Goal: Information Seeking & Learning: Learn about a topic

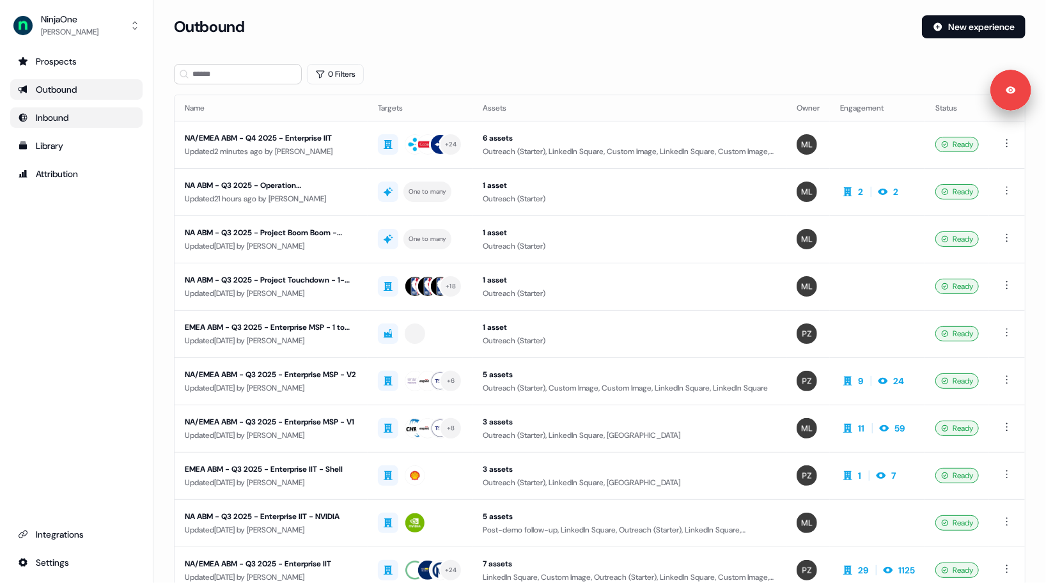
click at [44, 120] on div "Inbound" at bounding box center [76, 117] width 117 height 13
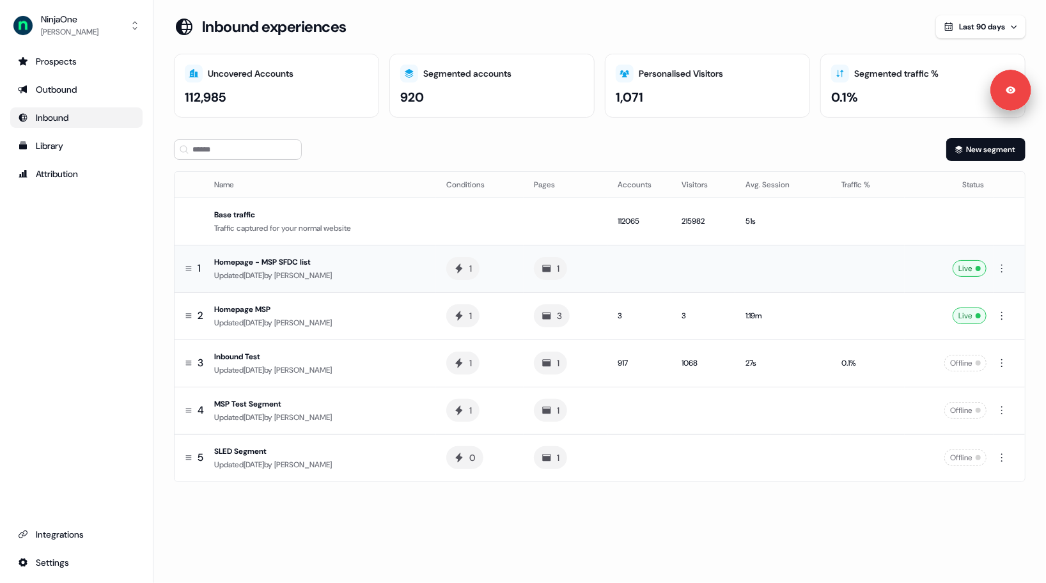
click at [402, 288] on td "Homepage - MSP SFDC list Updated [DATE] by [PERSON_NAME]" at bounding box center [322, 268] width 227 height 47
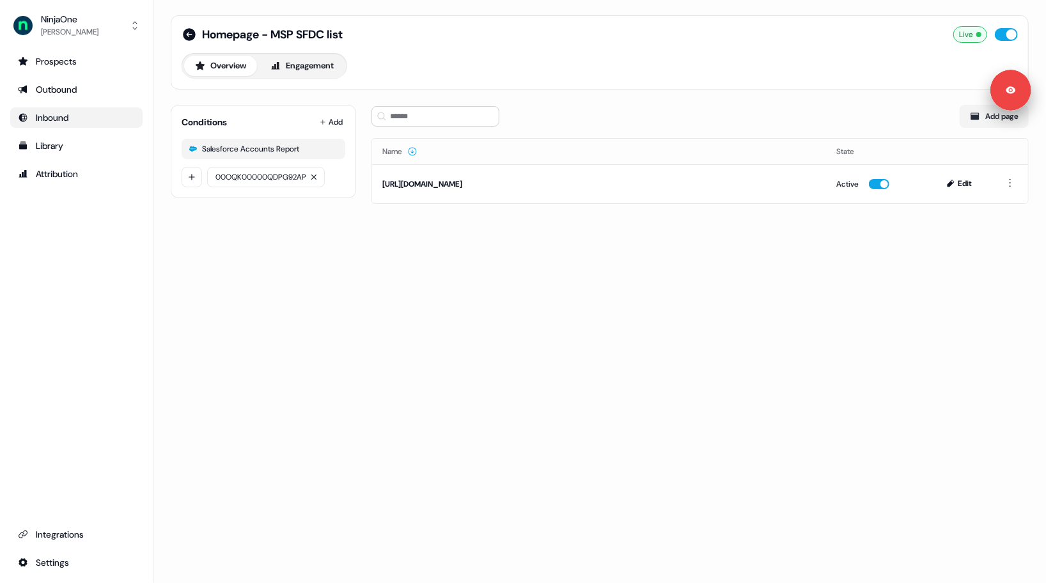
click at [248, 177] on span "00OQK00000QDPG92AP" at bounding box center [261, 177] width 91 height 8
click at [191, 33] on icon at bounding box center [189, 34] width 13 height 13
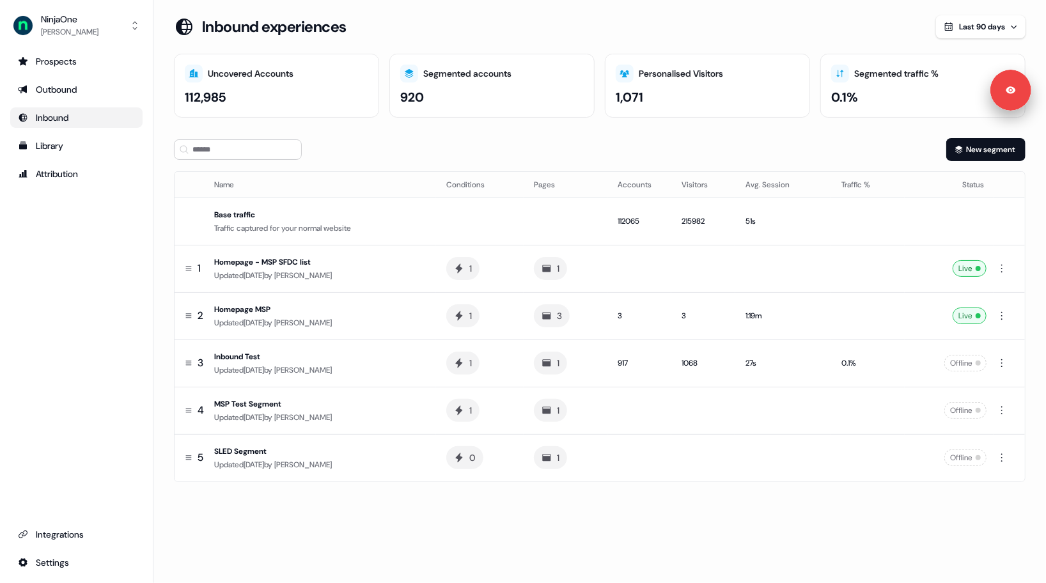
click at [599, 150] on div "New segment" at bounding box center [600, 149] width 852 height 23
click at [631, 512] on section "Loading... Inbound experiences Last 90 days Uncovered Accounts 112,985 Segmente…" at bounding box center [599, 266] width 893 height 503
click at [750, 284] on td at bounding box center [784, 268] width 97 height 47
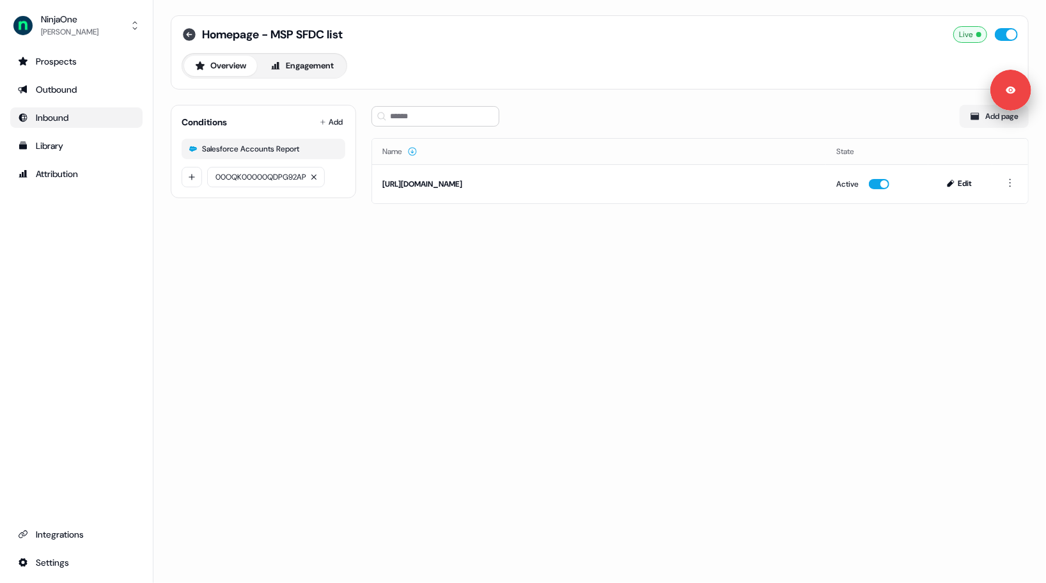
click at [191, 35] on icon at bounding box center [189, 34] width 13 height 13
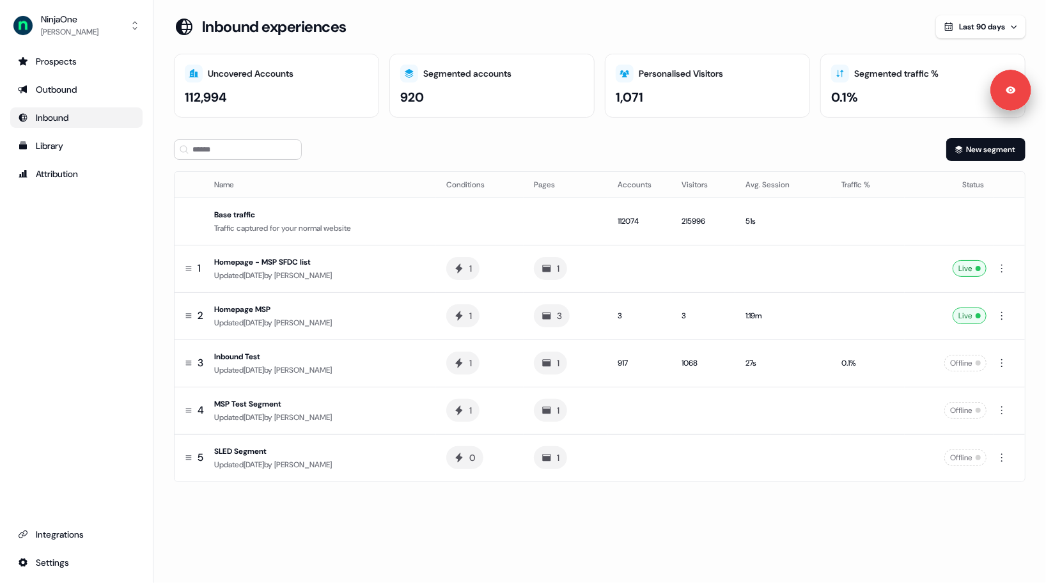
click at [553, 138] on div "New segment" at bounding box center [600, 149] width 852 height 23
click at [391, 317] on div "Updated [DATE] by [PERSON_NAME]" at bounding box center [320, 323] width 212 height 13
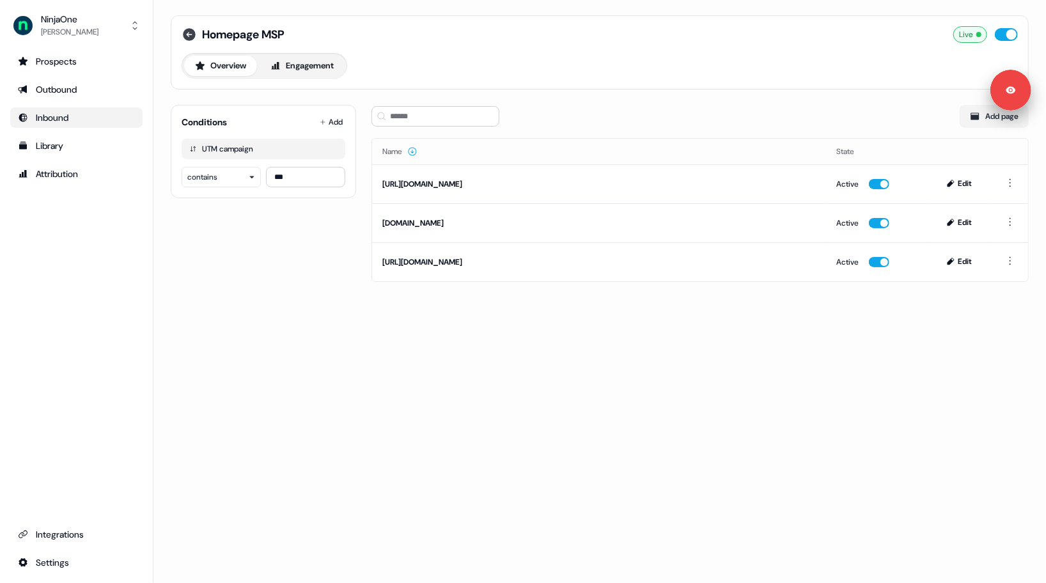
click at [184, 33] on icon at bounding box center [189, 34] width 13 height 13
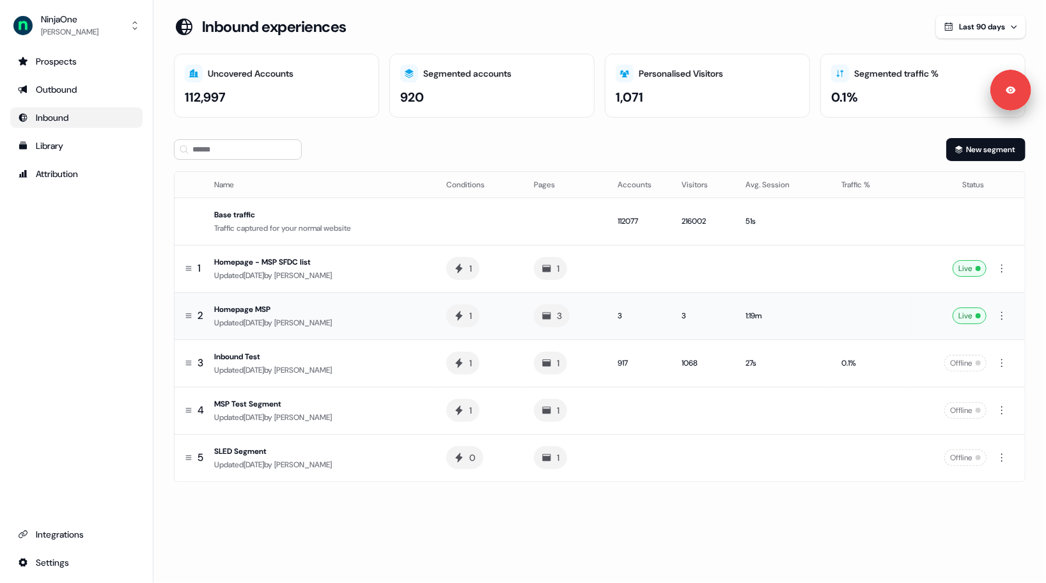
click at [365, 322] on div "Updated [DATE] by [PERSON_NAME]" at bounding box center [320, 323] width 212 height 13
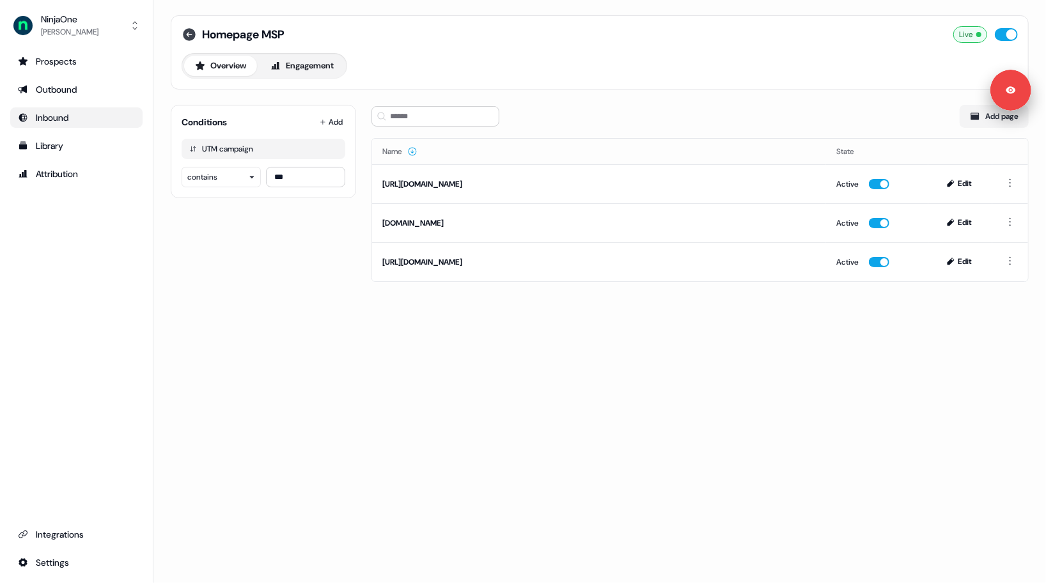
click at [189, 37] on icon at bounding box center [189, 34] width 13 height 13
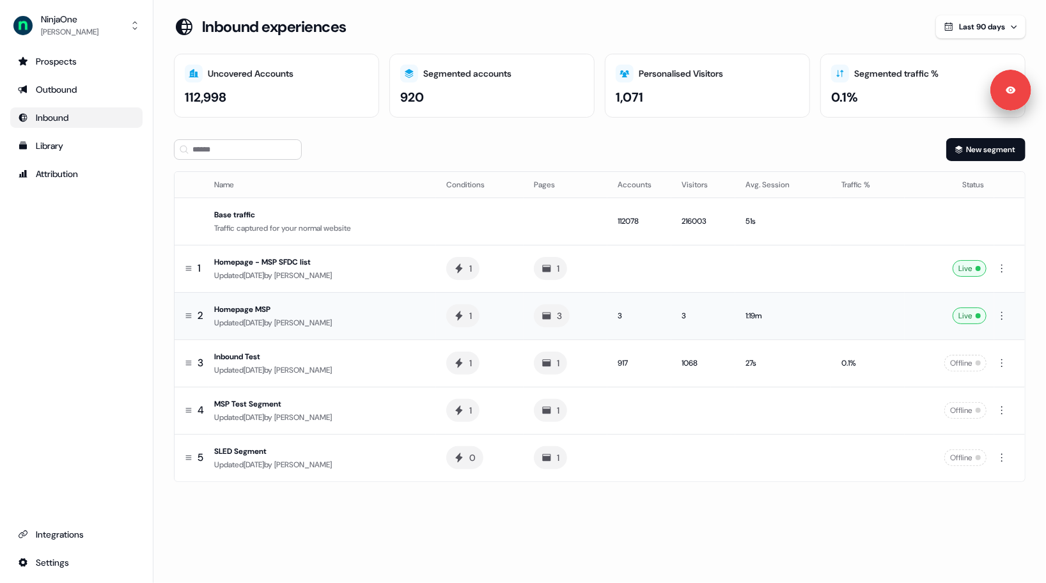
click at [312, 322] on span "[PERSON_NAME]" at bounding box center [303, 323] width 58 height 10
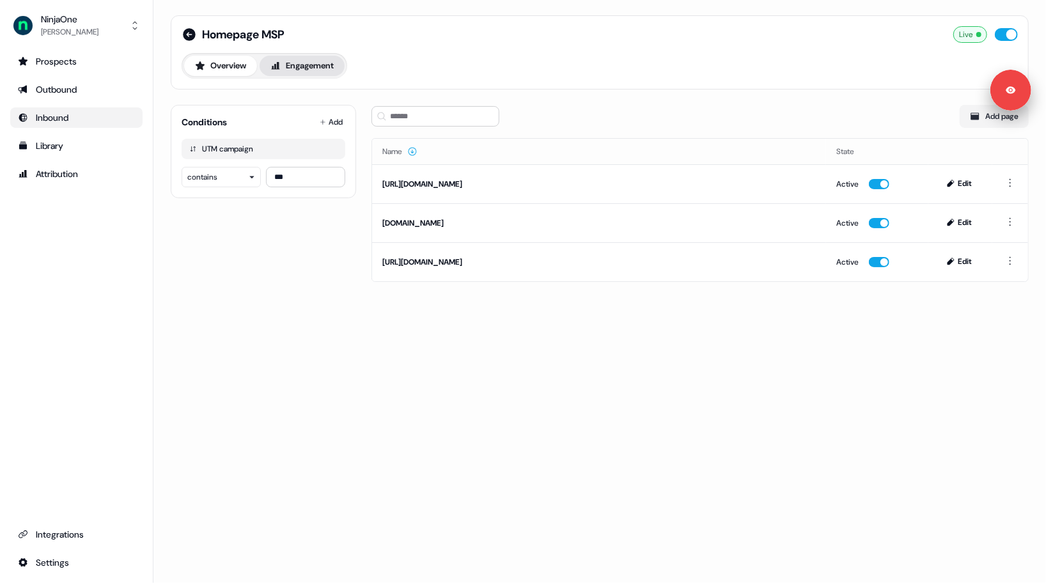
click at [307, 61] on button "Engagement" at bounding box center [302, 66] width 85 height 20
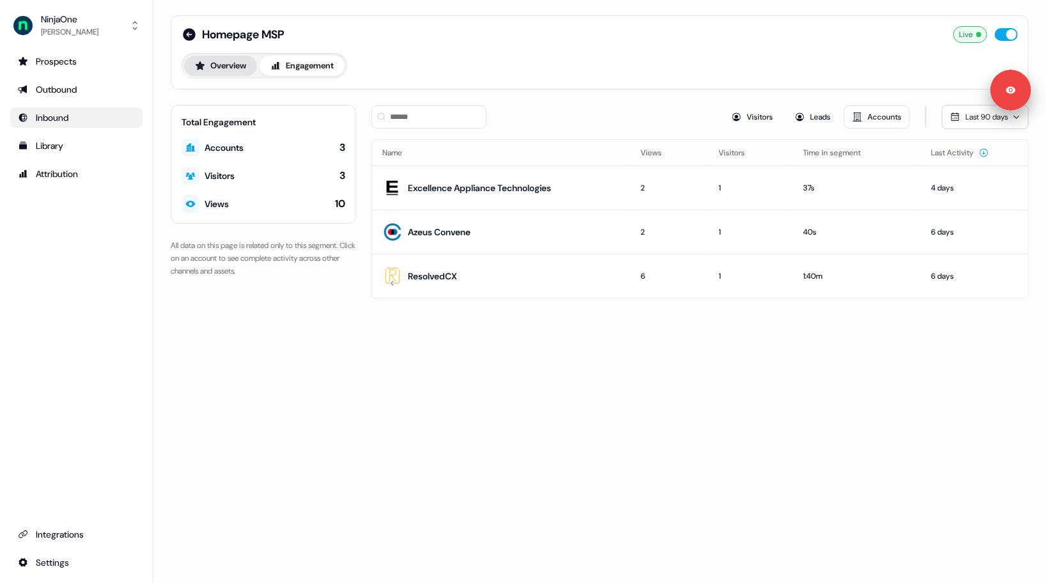
click at [231, 68] on button "Overview" at bounding box center [220, 66] width 73 height 20
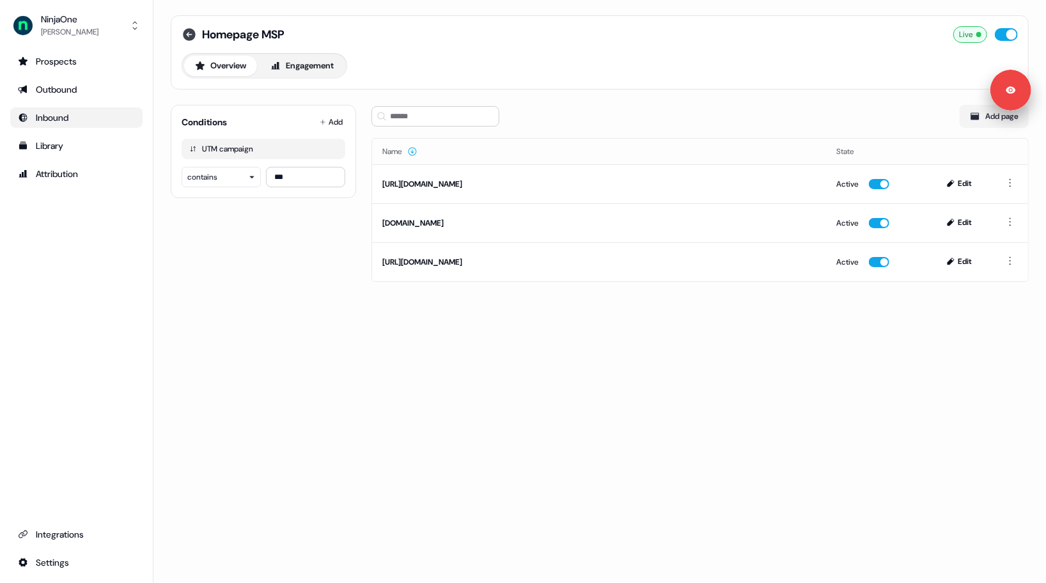
click at [190, 35] on icon at bounding box center [189, 34] width 13 height 13
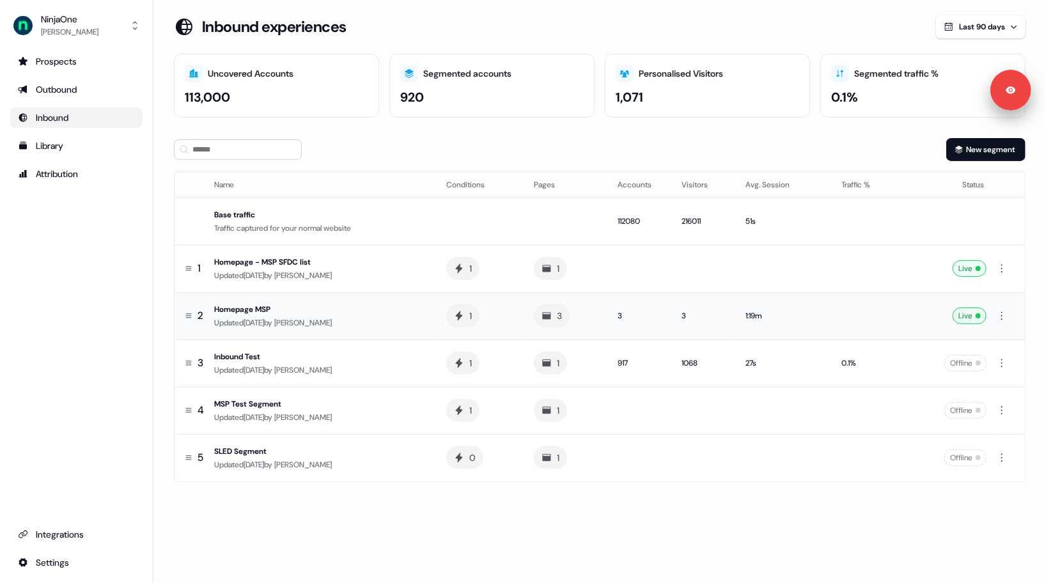
click at [394, 313] on div "Homepage MSP" at bounding box center [320, 309] width 212 height 13
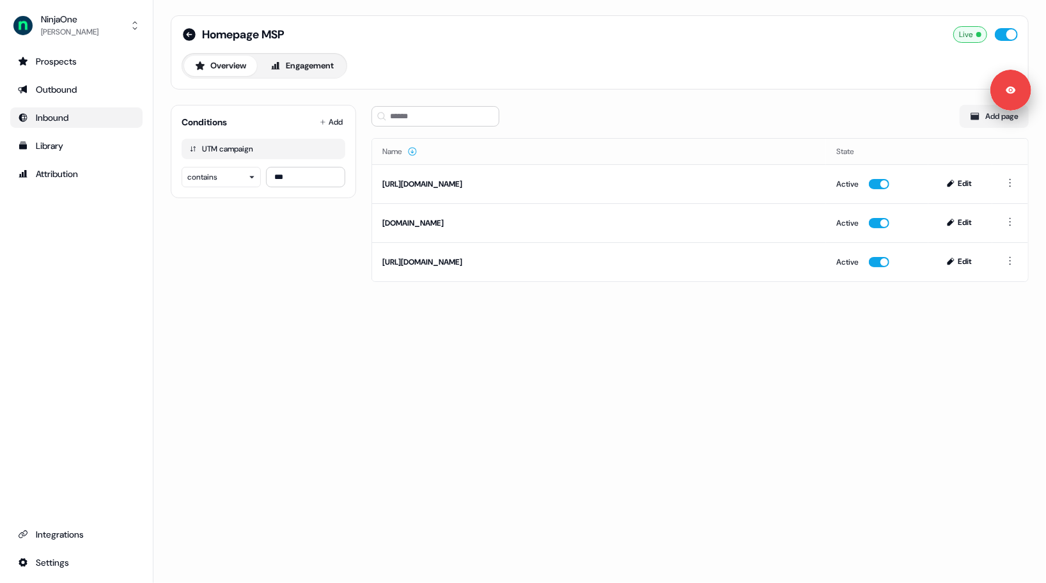
click at [291, 289] on div "Homepage MSP Live Overview Engagement Conditions Add UTM campaign contains *** …" at bounding box center [599, 156] width 889 height 313
click at [304, 67] on button "Engagement" at bounding box center [302, 66] width 85 height 20
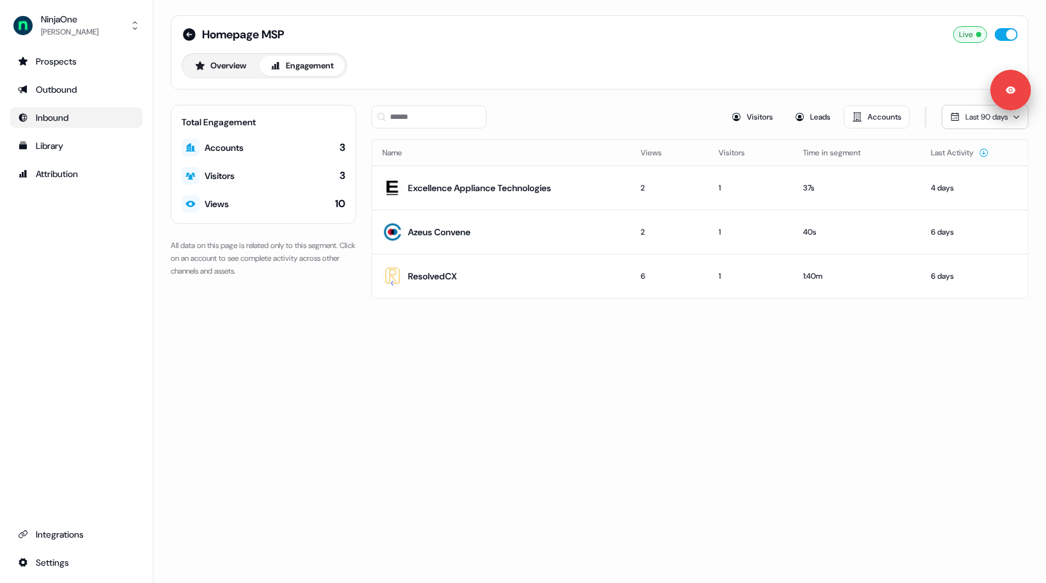
click at [363, 226] on div "Homepage MSP Live Overview Engagement Total Engagement Accounts 3 Visitors 3 Vi…" at bounding box center [599, 164] width 889 height 329
click at [629, 109] on div "Visitors Leads Accounts Last 90 days" at bounding box center [700, 117] width 657 height 24
click at [363, 217] on div "Homepage MSP Live Overview Engagement Total Engagement Accounts 3 Visitors 3 Vi…" at bounding box center [599, 164] width 889 height 329
click at [232, 67] on button "Overview" at bounding box center [220, 66] width 73 height 20
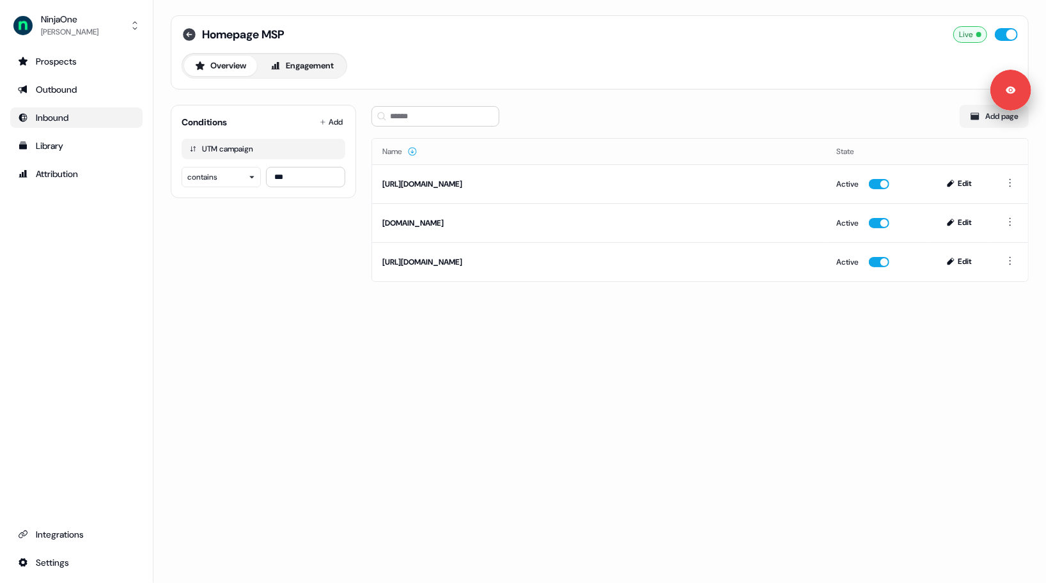
click at [192, 32] on icon at bounding box center [189, 34] width 13 height 13
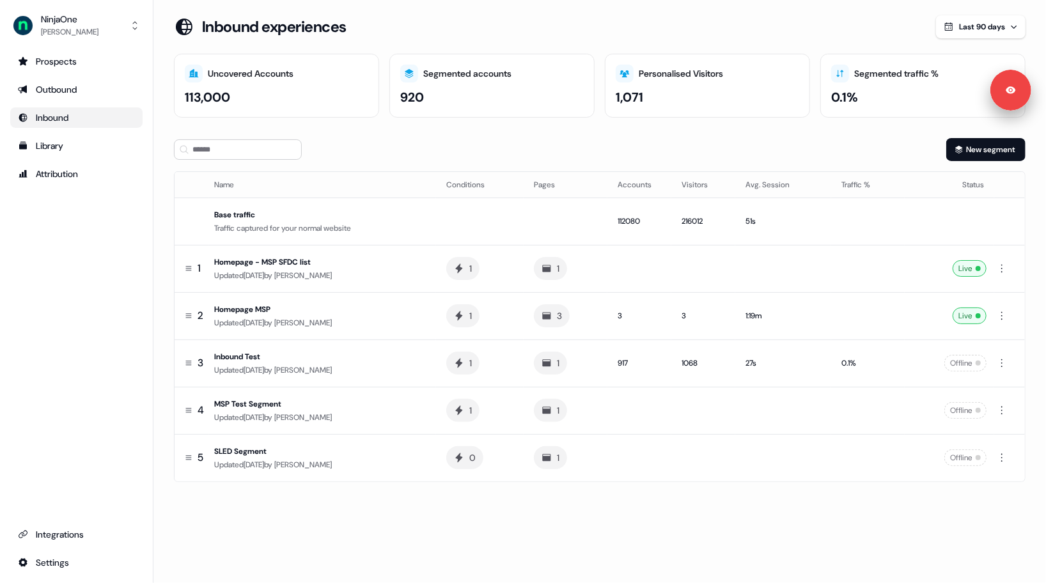
click at [162, 312] on section "Loading... Inbound experiences Last 90 days Uncovered Accounts 113,000 Segmente…" at bounding box center [599, 266] width 893 height 503
click at [406, 229] on div "Traffic captured for your normal website" at bounding box center [320, 228] width 212 height 13
click at [56, 59] on div "Prospects" at bounding box center [76, 61] width 117 height 13
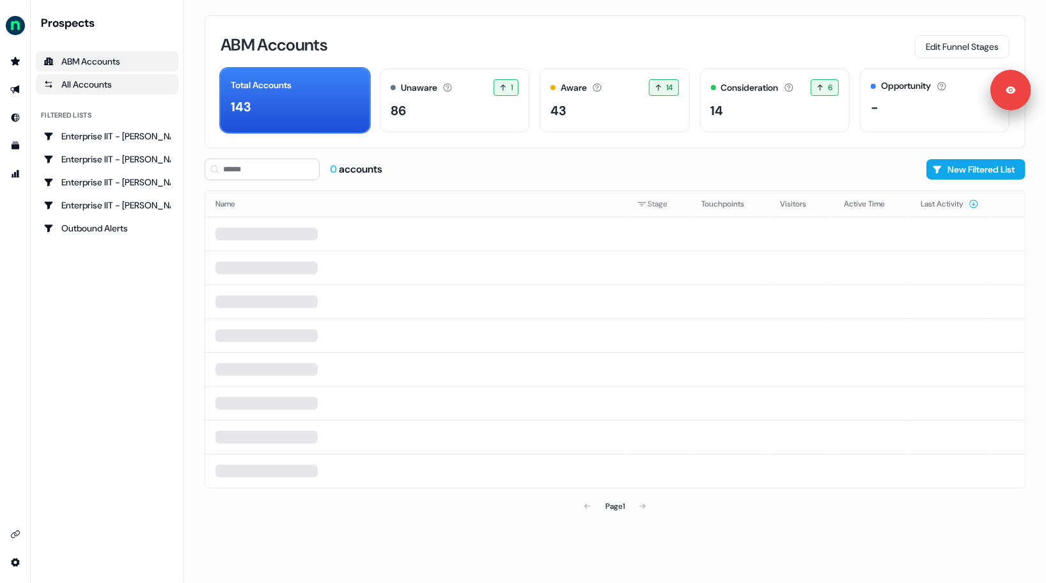
click at [84, 86] on div "All Accounts" at bounding box center [106, 84] width 127 height 13
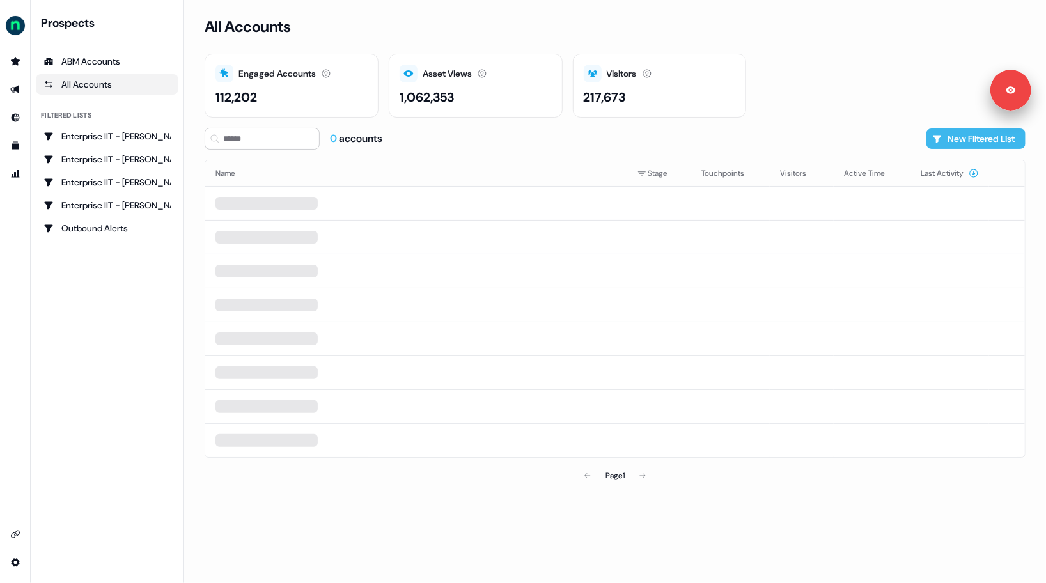
click at [970, 138] on button "New Filtered List" at bounding box center [976, 139] width 99 height 20
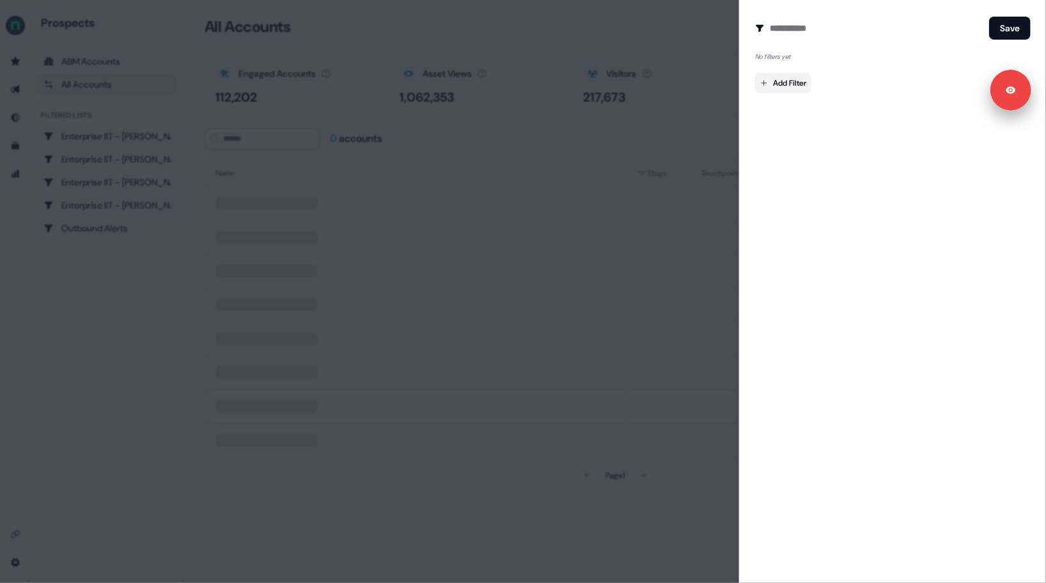
click at [792, 93] on body "Signed in as [PERSON_NAME] Sign out For the best experience switch devices to a…" at bounding box center [523, 291] width 1046 height 583
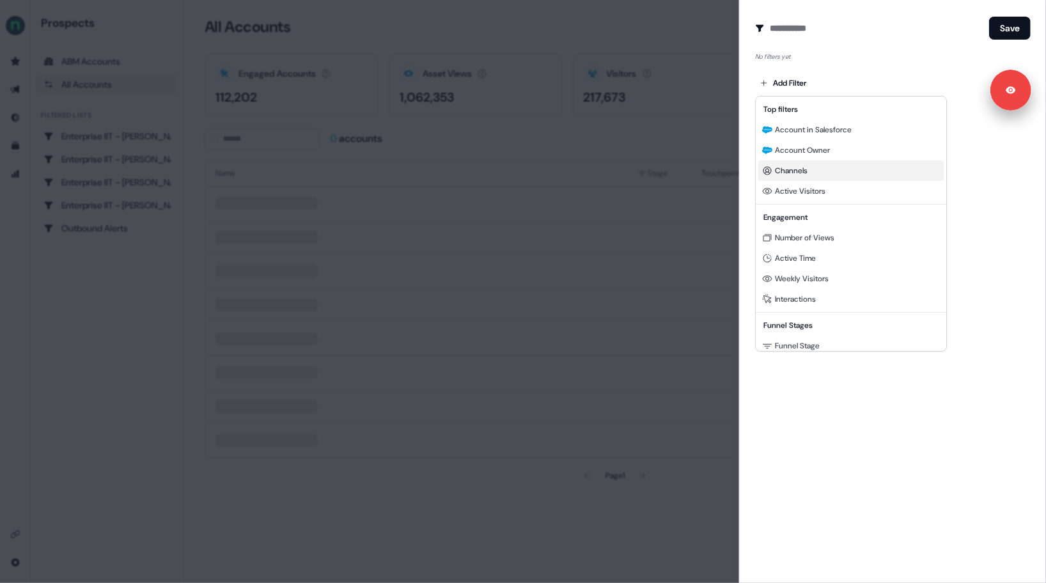
click at [783, 169] on span "Channels" at bounding box center [791, 171] width 33 height 10
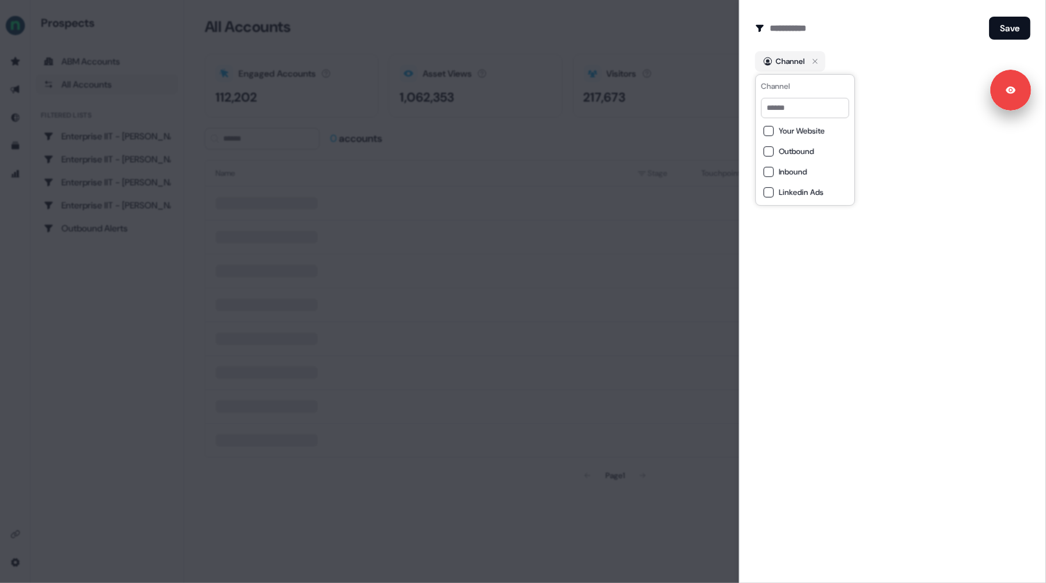
click at [769, 168] on button "Inbound" at bounding box center [769, 172] width 10 height 10
click at [1000, 26] on button "Save" at bounding box center [1010, 28] width 42 height 23
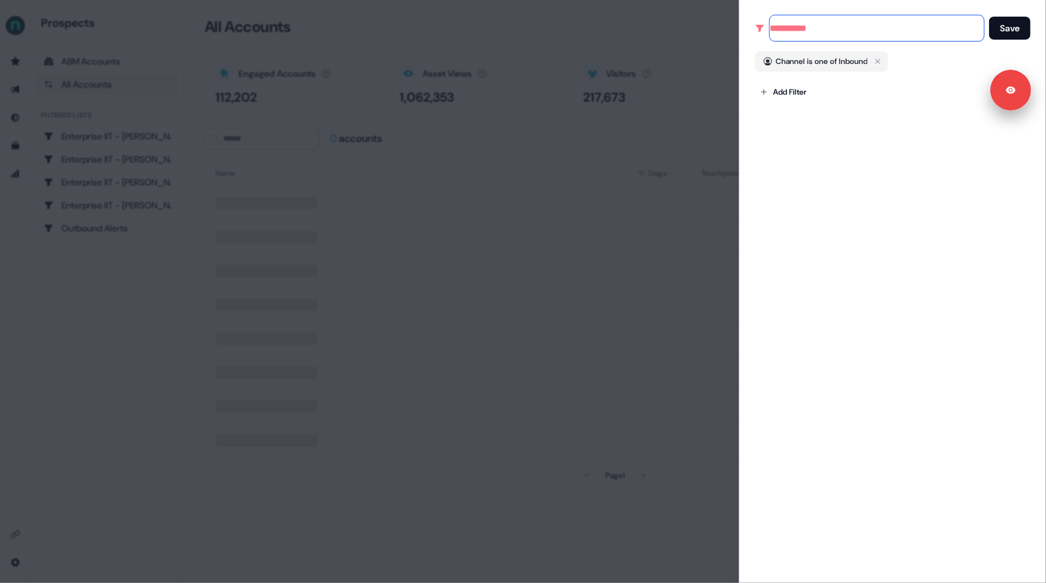
click at [808, 35] on input at bounding box center [877, 28] width 214 height 26
type input "****"
type input "*******"
click at [1005, 26] on button "Save" at bounding box center [1010, 28] width 42 height 23
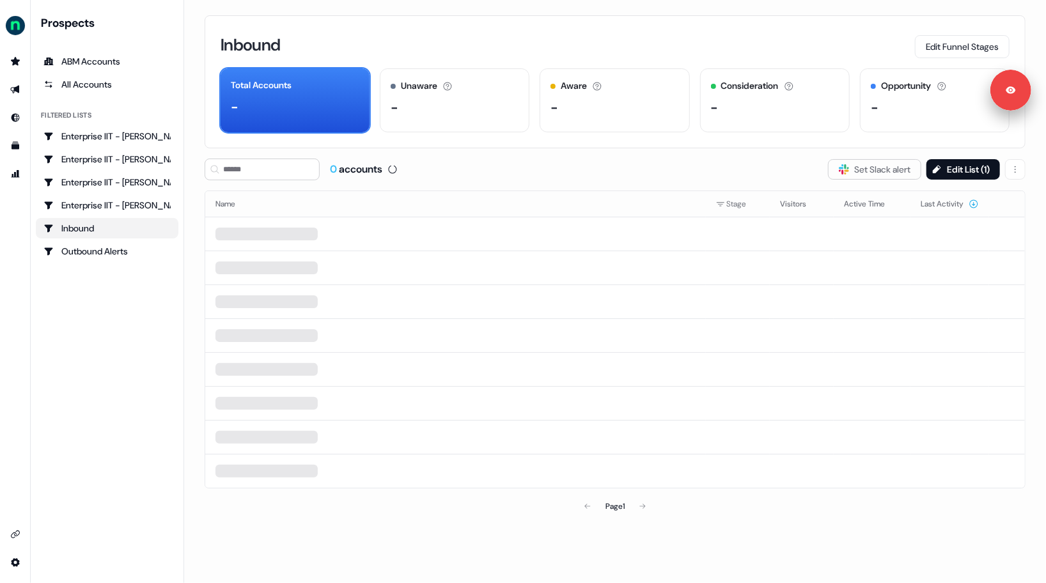
click at [91, 351] on div "Prospects ABM Accounts All Accounts Filtered lists Enterprise IIT - [PERSON_NAM…" at bounding box center [107, 291] width 143 height 553
click at [13, 91] on icon "Go to outbound experience" at bounding box center [14, 90] width 9 height 8
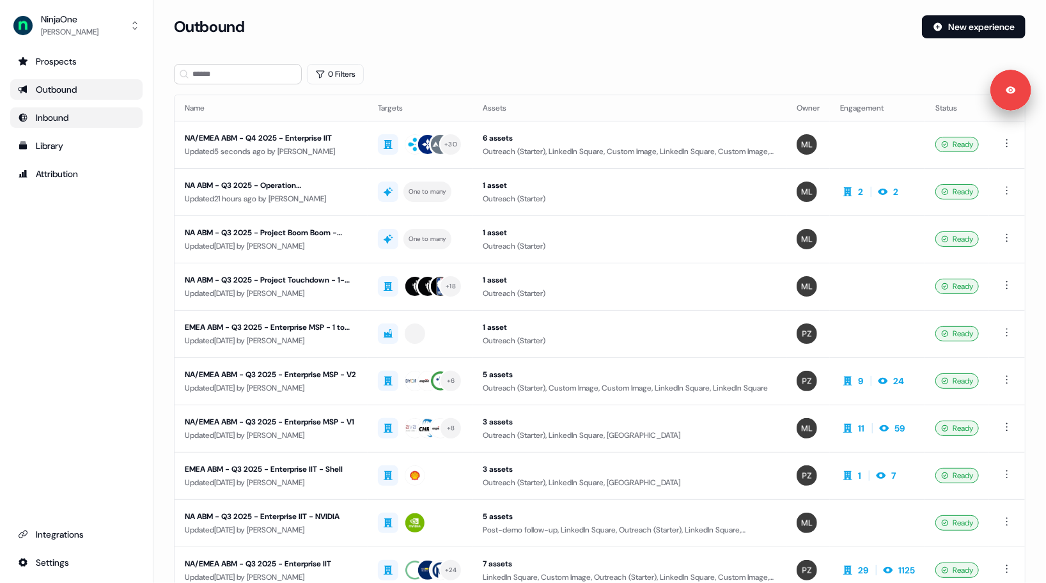
click at [26, 122] on icon "Go to Inbound" at bounding box center [23, 118] width 10 height 10
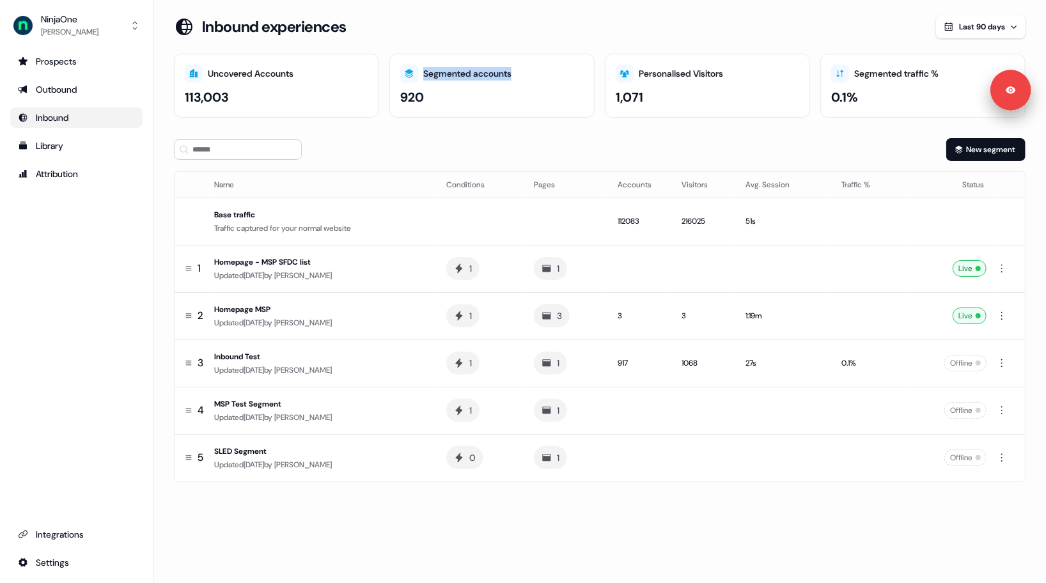
drag, startPoint x: 425, startPoint y: 71, endPoint x: 516, endPoint y: 71, distance: 91.5
click at [516, 71] on div "Segmented accounts" at bounding box center [492, 74] width 184 height 18
drag, startPoint x: 400, startPoint y: 97, endPoint x: 422, endPoint y: 98, distance: 22.4
click at [422, 98] on div "920" at bounding box center [412, 97] width 24 height 19
click at [608, 331] on td "3" at bounding box center [566, 315] width 84 height 47
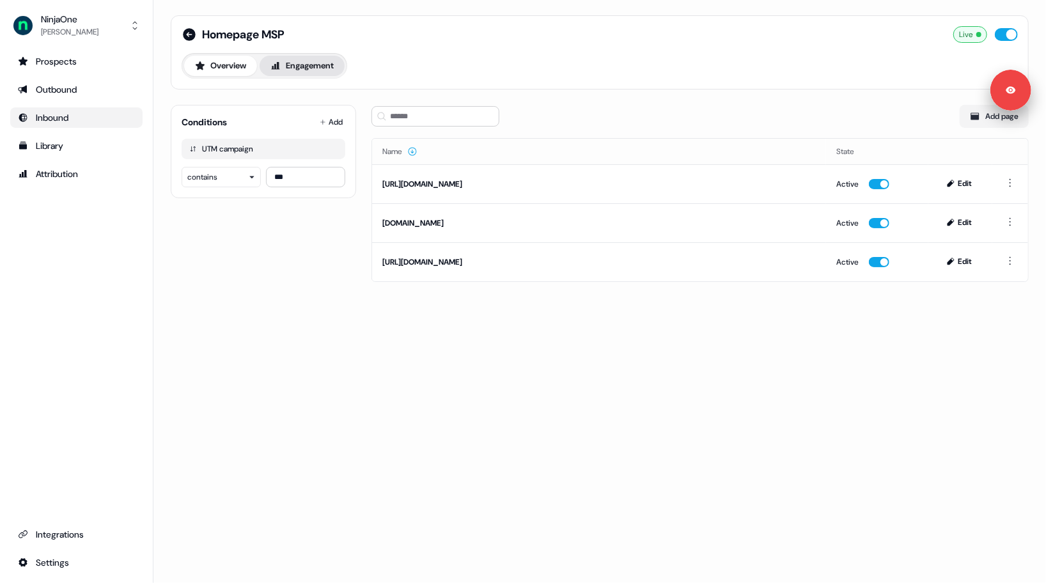
click at [287, 69] on button "Engagement" at bounding box center [302, 66] width 85 height 20
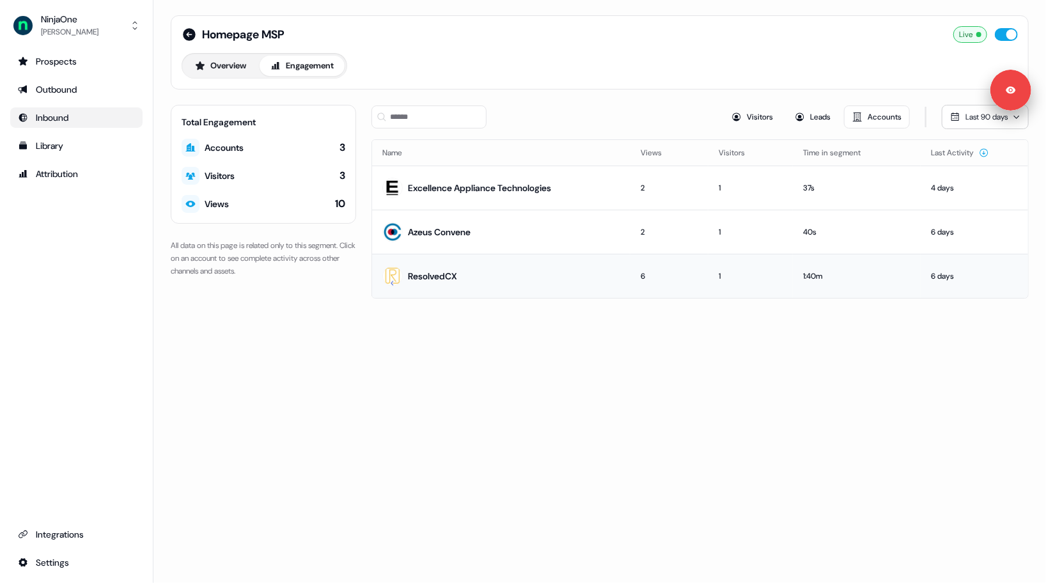
click at [611, 284] on td "ResolvedCX" at bounding box center [501, 276] width 258 height 44
click at [670, 231] on div "2" at bounding box center [670, 232] width 58 height 13
click at [550, 224] on td "Azeus Convene" at bounding box center [501, 232] width 258 height 44
click at [966, 111] on div "Last 90 days" at bounding box center [987, 117] width 42 height 13
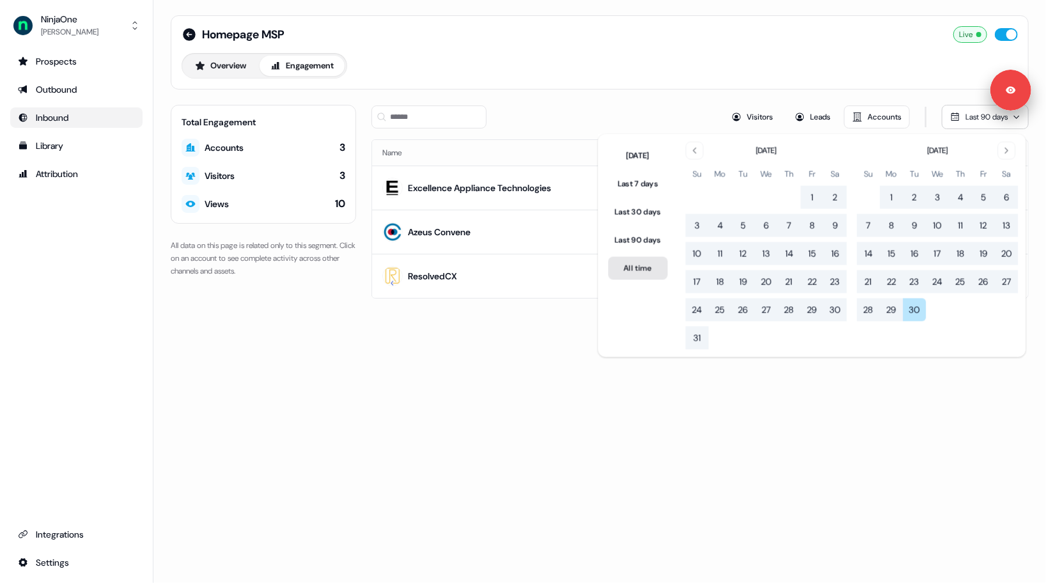
click at [633, 260] on button "All time" at bounding box center [637, 268] width 59 height 23
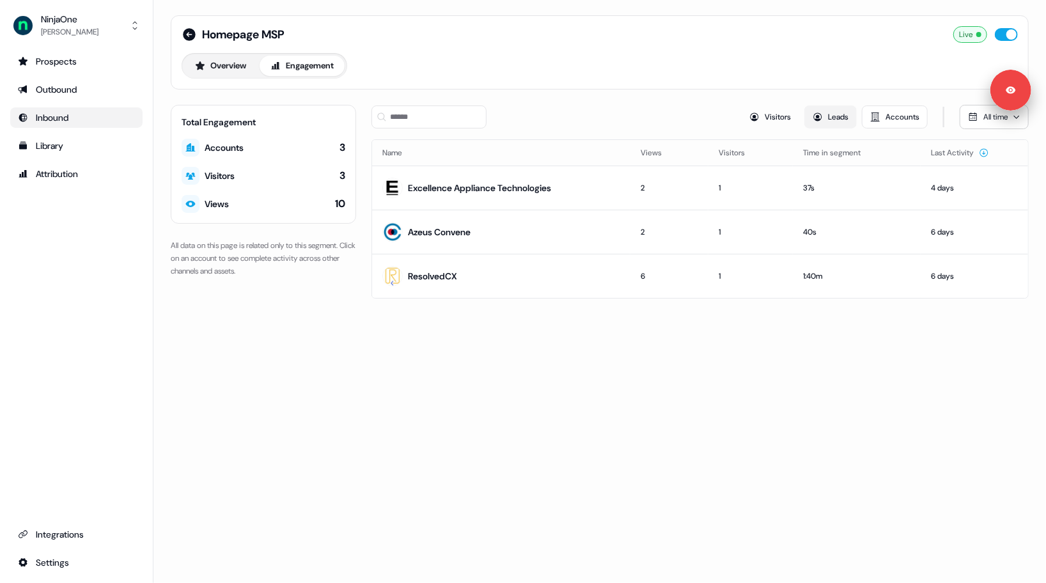
click at [822, 118] on button "Leads" at bounding box center [831, 117] width 52 height 23
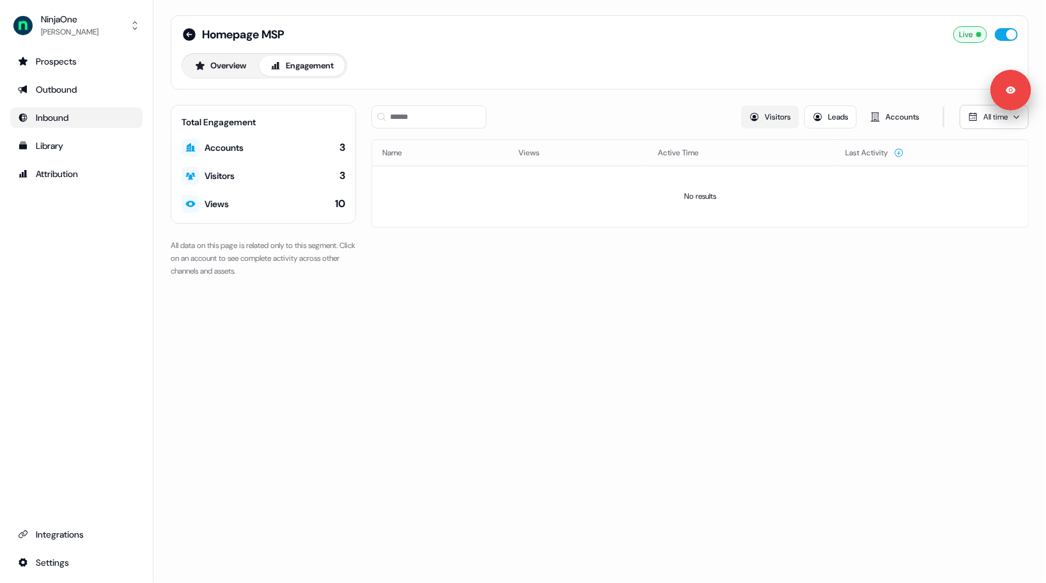
click at [772, 113] on button "Visitors" at bounding box center [770, 117] width 58 height 23
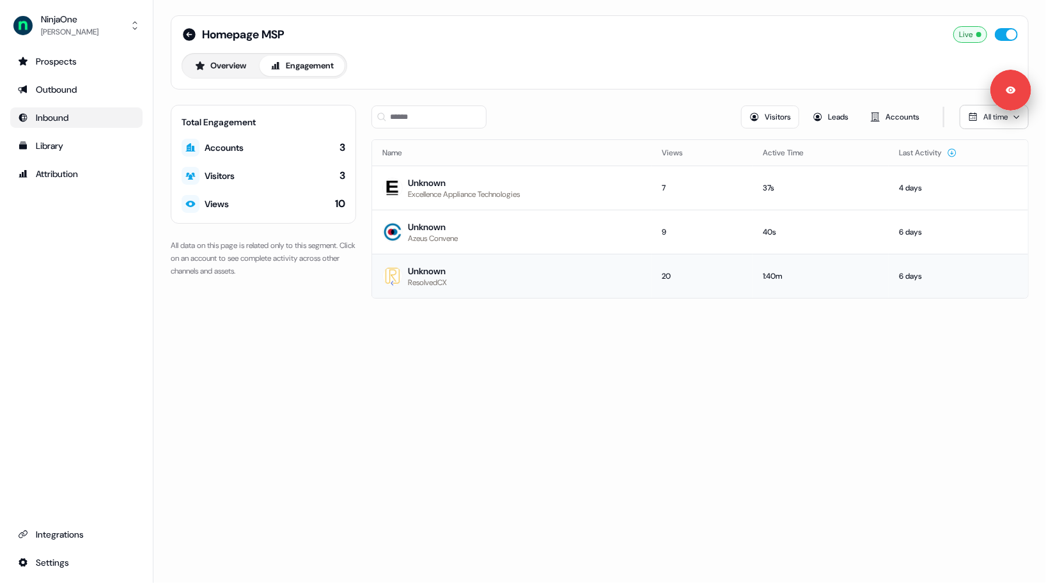
click at [553, 285] on td "Unknown ResolvedCX" at bounding box center [512, 276] width 280 height 44
click at [837, 115] on button "Leads" at bounding box center [831, 117] width 52 height 23
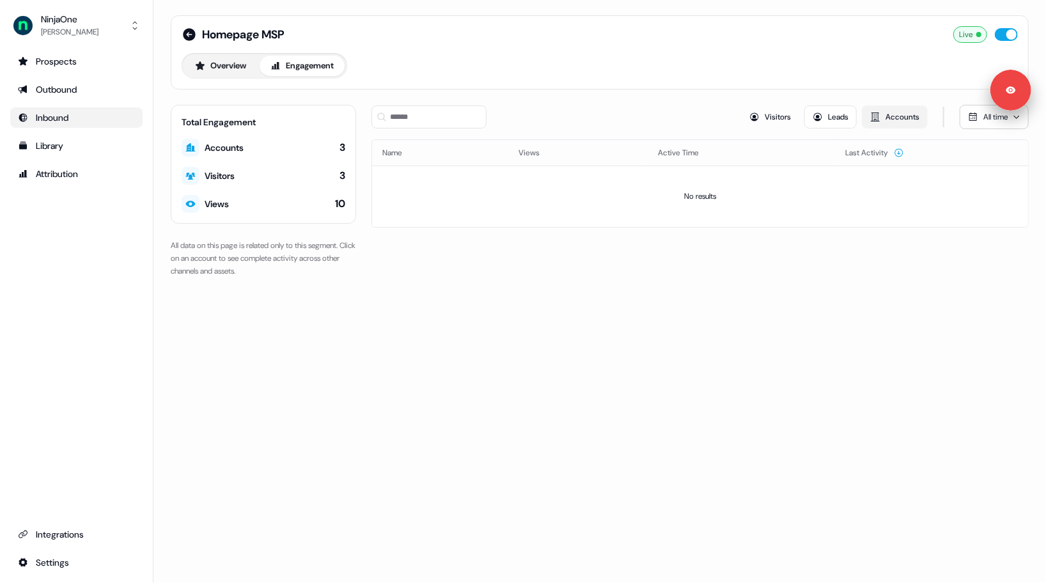
click at [902, 118] on button "Accounts" at bounding box center [895, 117] width 66 height 23
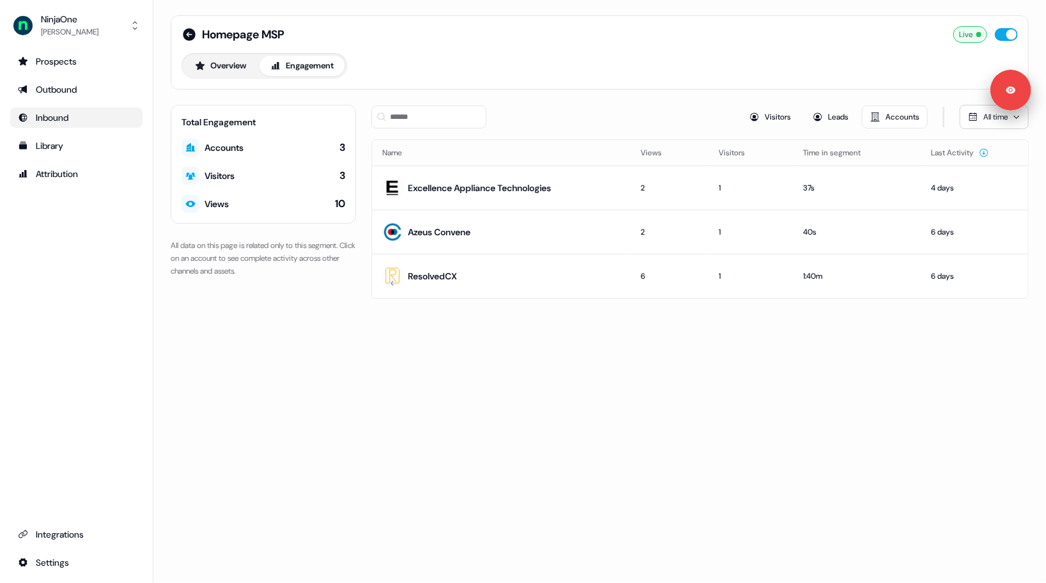
click at [628, 124] on div "Visitors Leads Accounts All time" at bounding box center [700, 117] width 657 height 24
click at [38, 61] on div "Prospects" at bounding box center [76, 61] width 117 height 13
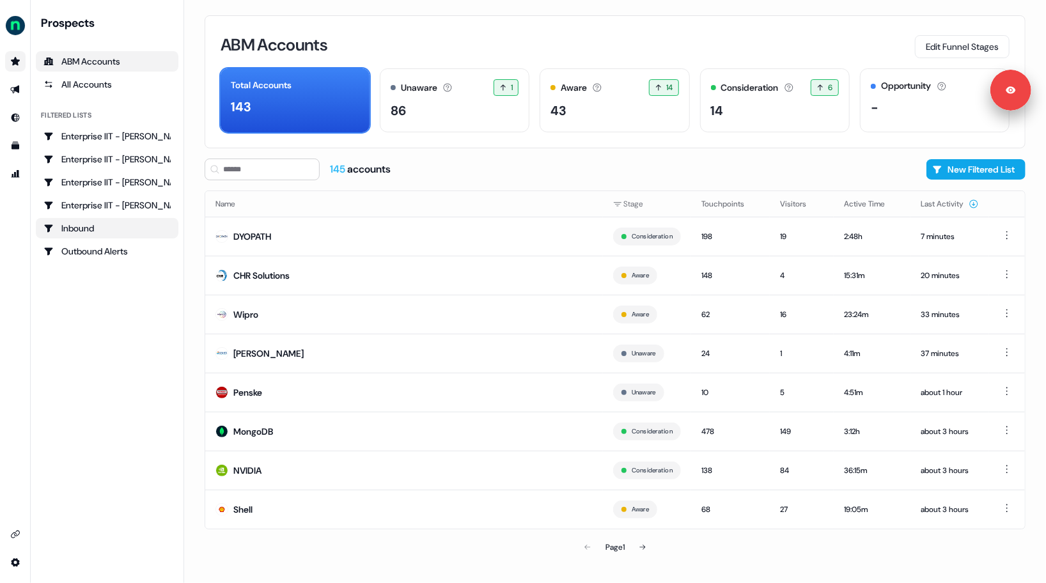
click at [89, 220] on link "Inbound" at bounding box center [107, 228] width 143 height 20
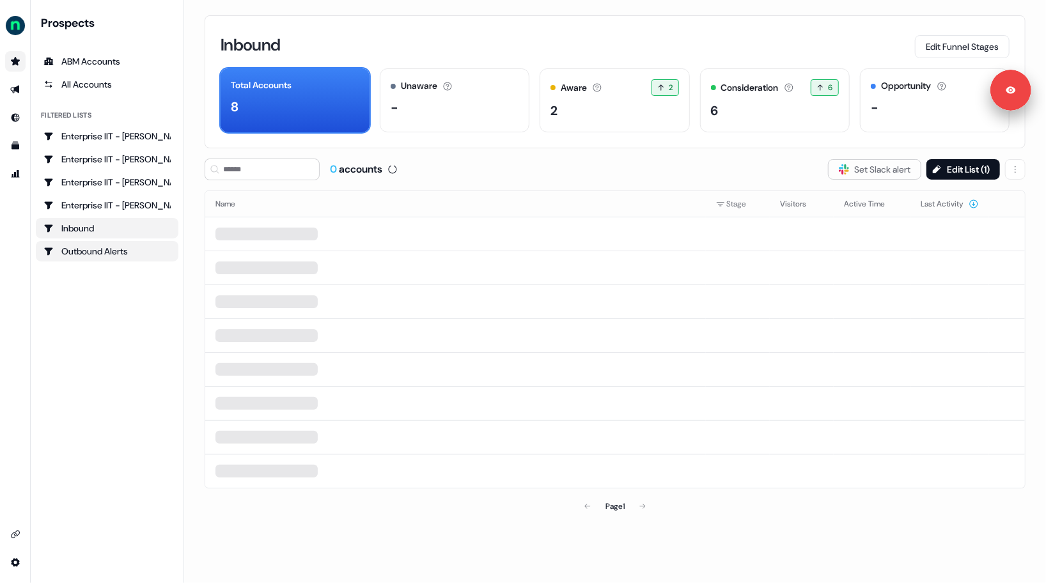
click at [94, 245] on div "Outbound Alerts" at bounding box center [106, 251] width 127 height 13
click at [87, 228] on div "Inbound" at bounding box center [106, 228] width 127 height 13
click at [93, 230] on div "Inbound" at bounding box center [106, 228] width 127 height 13
click at [88, 245] on div "Outbound Alerts" at bounding box center [106, 251] width 127 height 13
click at [88, 209] on div "Enterprise IIT - [PERSON_NAME]" at bounding box center [106, 205] width 127 height 13
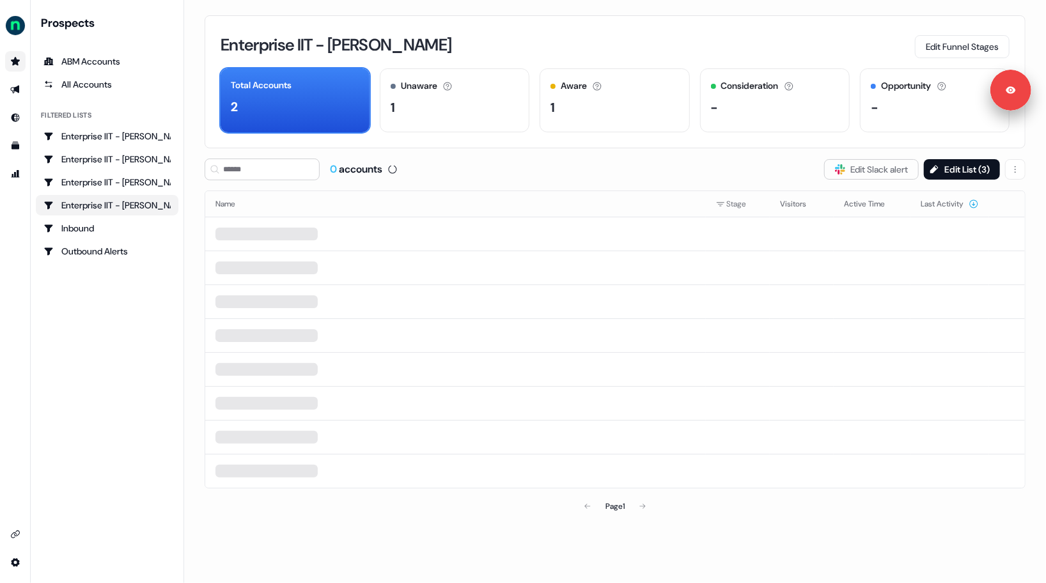
click at [87, 238] on ul "Enterprise IIT - [PERSON_NAME] Enterprise IIT - [PERSON_NAME] Enterprise IIT - …" at bounding box center [107, 194] width 143 height 136
click at [85, 231] on div "Inbound" at bounding box center [106, 228] width 127 height 13
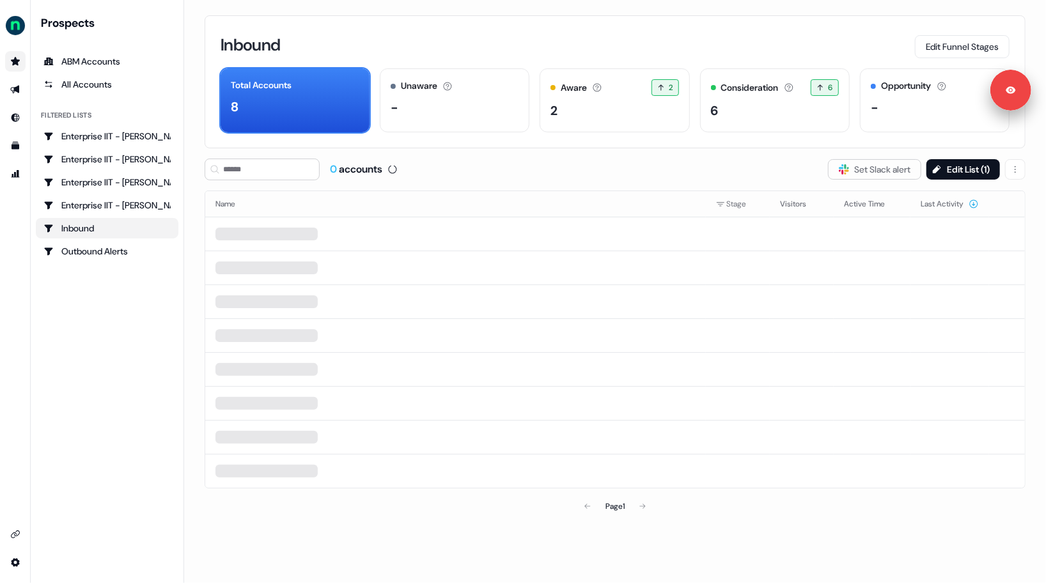
click at [104, 225] on div "Inbound" at bounding box center [106, 228] width 127 height 13
click at [10, 528] on link "Go to integrations" at bounding box center [15, 534] width 20 height 20
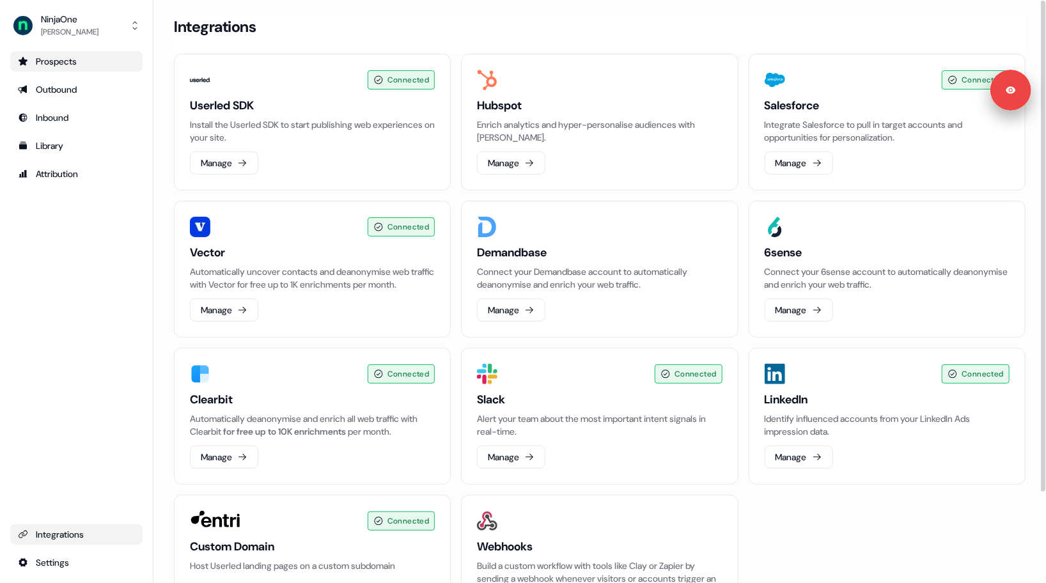
click at [213, 407] on h3 "Clearbit" at bounding box center [312, 399] width 245 height 15
click at [514, 250] on h3 "Demandbase" at bounding box center [599, 252] width 245 height 15
click at [161, 381] on section "Loading... Integrations Connected Userled SDK Install the Userled SDK to start …" at bounding box center [599, 347] width 893 height 665
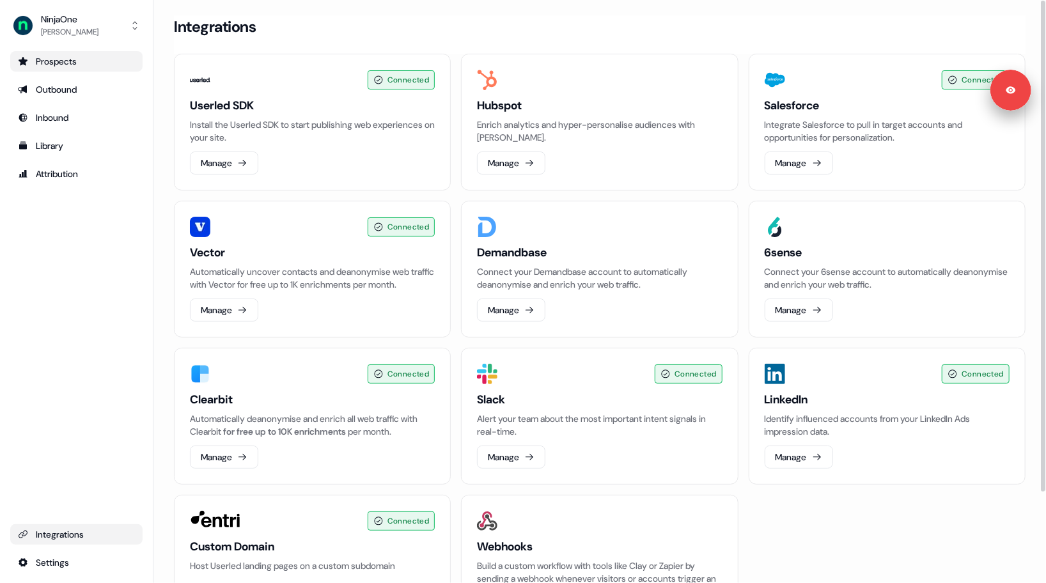
click at [162, 278] on section "Loading... Integrations Connected Userled SDK Install the Userled SDK to start …" at bounding box center [599, 347] width 893 height 665
click at [46, 114] on div "Inbound" at bounding box center [76, 117] width 117 height 13
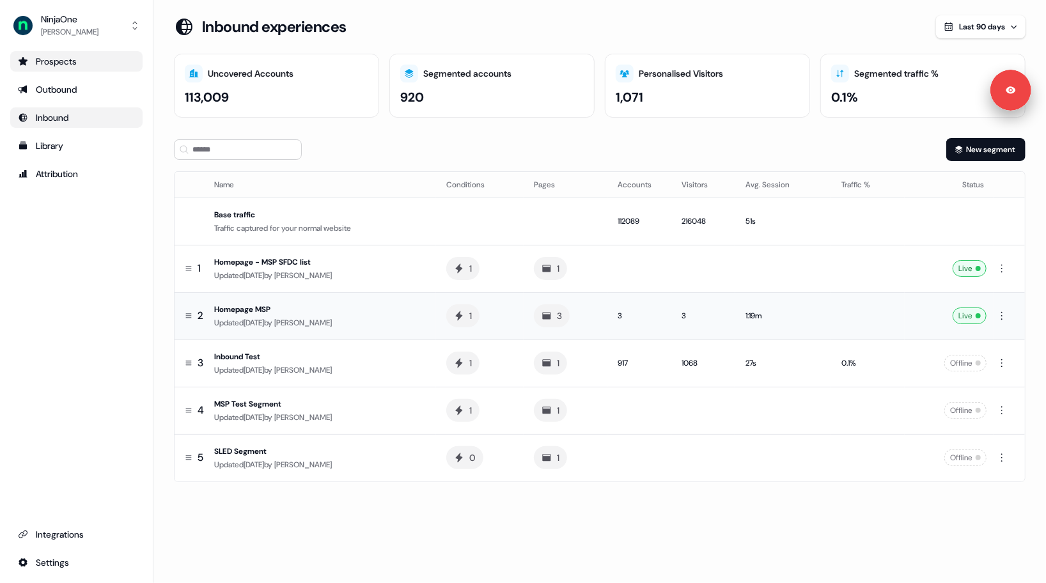
click at [423, 320] on div "Updated [DATE] by [PERSON_NAME]" at bounding box center [320, 323] width 212 height 13
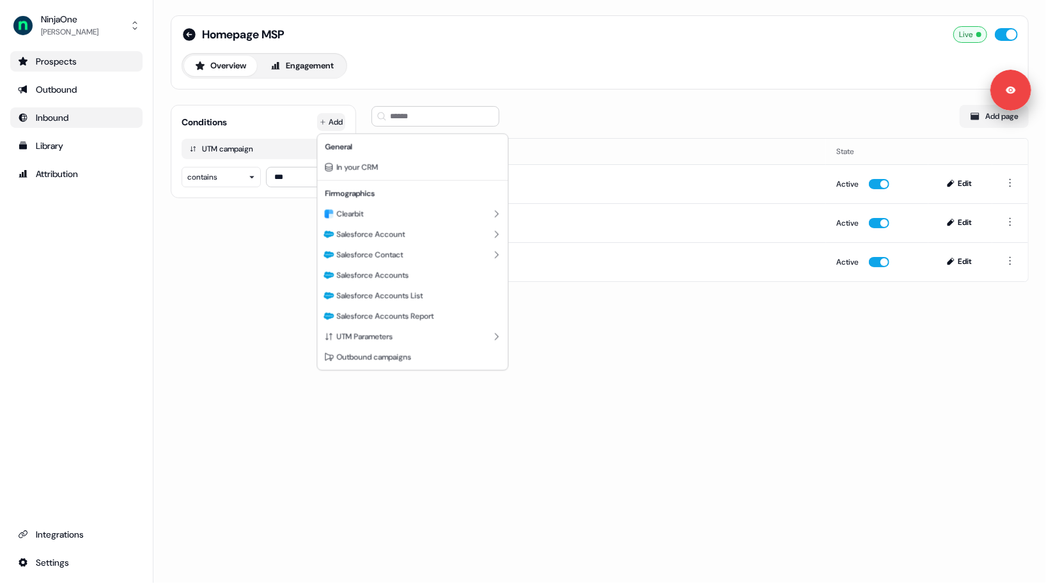
click at [333, 118] on html "Signed in as [PERSON_NAME] Sign out For the best experience switch devices to a…" at bounding box center [523, 291] width 1046 height 583
click at [365, 216] on div "Clearbit" at bounding box center [412, 214] width 185 height 20
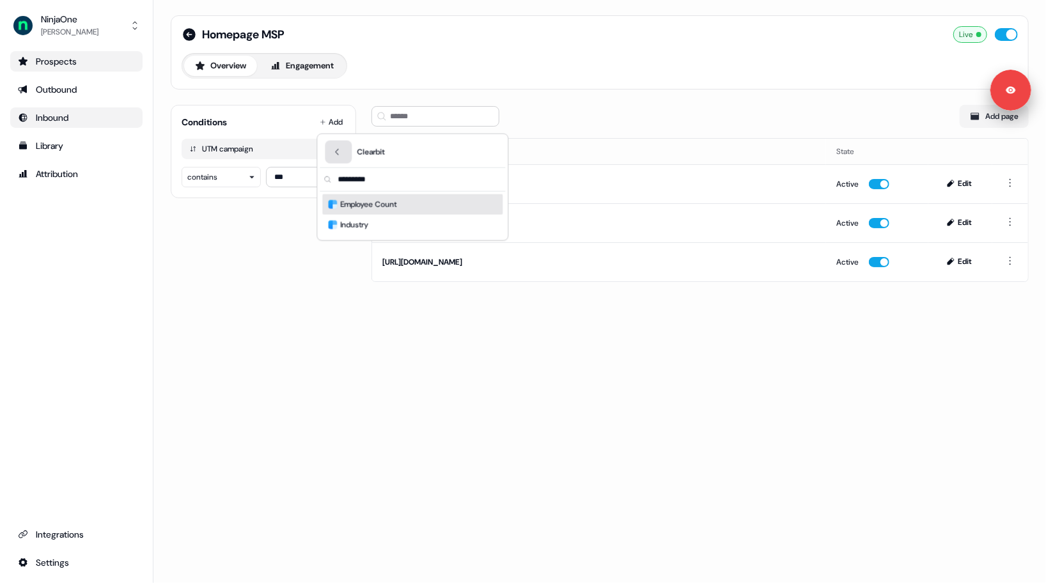
click at [334, 152] on icon "Back" at bounding box center [337, 152] width 9 height 9
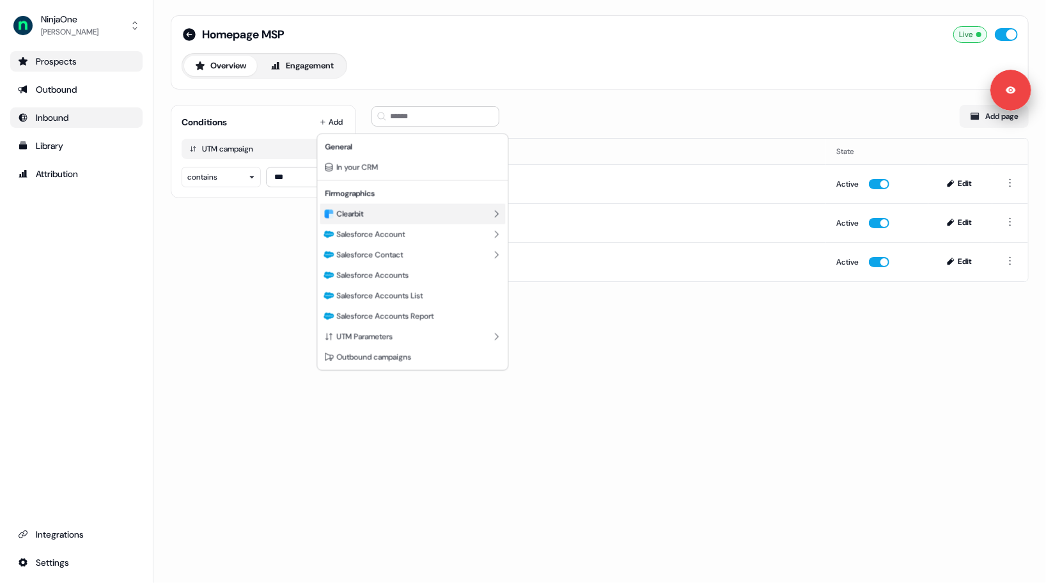
click at [487, 207] on div "Clearbit" at bounding box center [412, 214] width 185 height 20
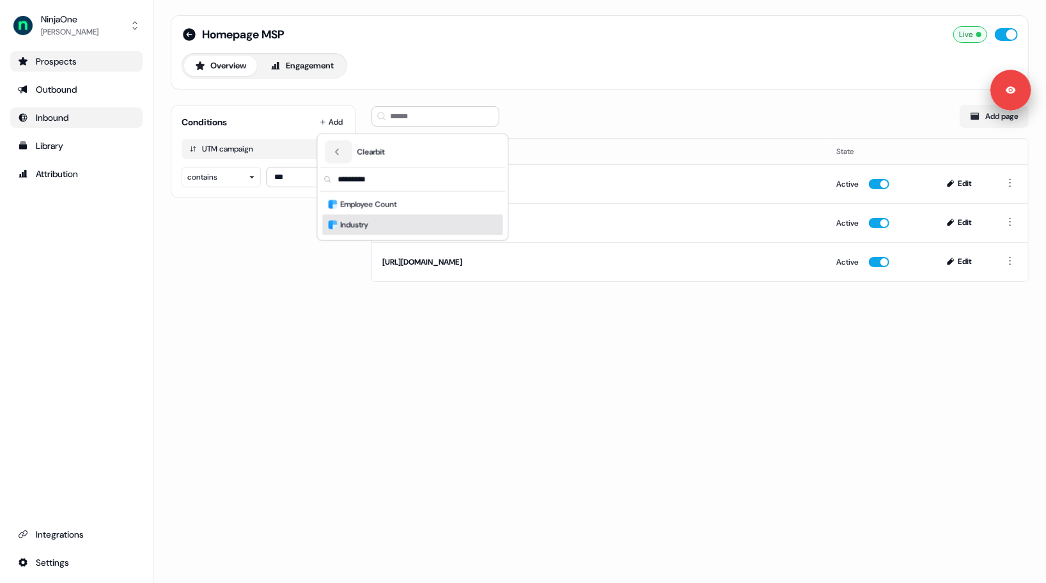
click at [326, 280] on html "Signed in as [PERSON_NAME] Sign out For the best experience switch devices to a…" at bounding box center [523, 291] width 1046 height 583
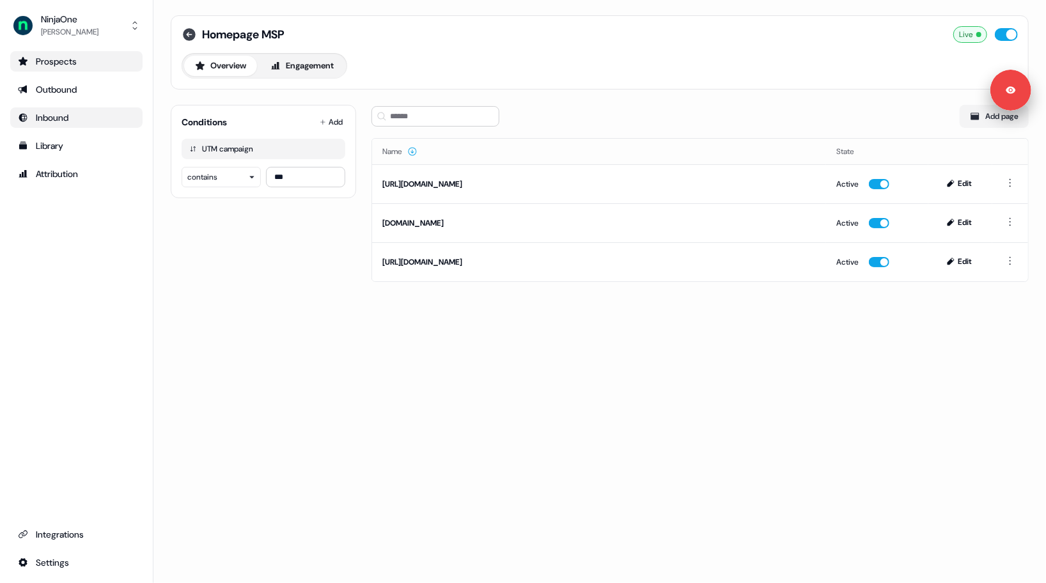
click at [187, 33] on icon at bounding box center [189, 34] width 15 height 15
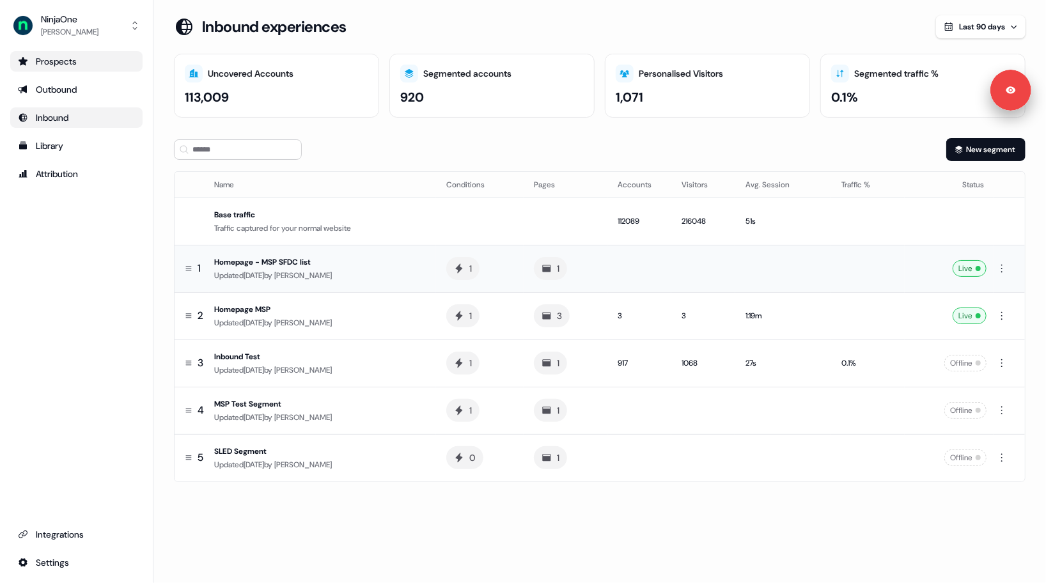
click at [382, 270] on div "Updated [DATE] by [PERSON_NAME]" at bounding box center [320, 275] width 212 height 13
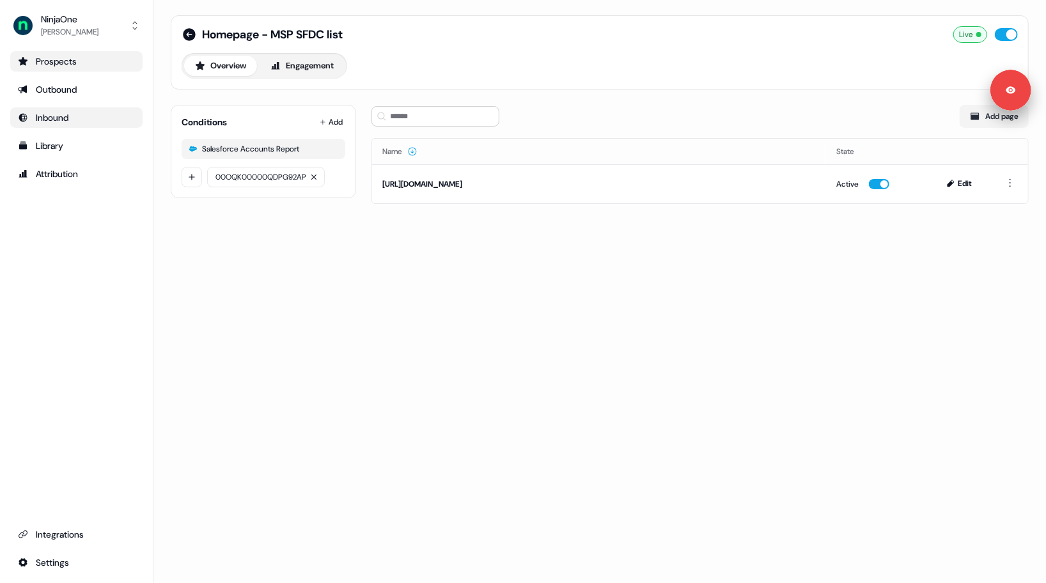
click at [461, 276] on div "Homepage - MSP SFDC list Live Overview Engagement Conditions Add Salesforce Acc…" at bounding box center [599, 291] width 893 height 583
click at [260, 182] on div "00OQK00000QDPG92AP" at bounding box center [266, 177] width 118 height 20
click at [240, 178] on span "00OQK00000QDPG92AP" at bounding box center [261, 177] width 91 height 8
click at [335, 252] on div "Homepage - MSP SFDC list Live Overview Engagement Conditions Add Salesforce Acc…" at bounding box center [599, 291] width 893 height 583
click at [303, 58] on button "Engagement" at bounding box center [302, 66] width 85 height 20
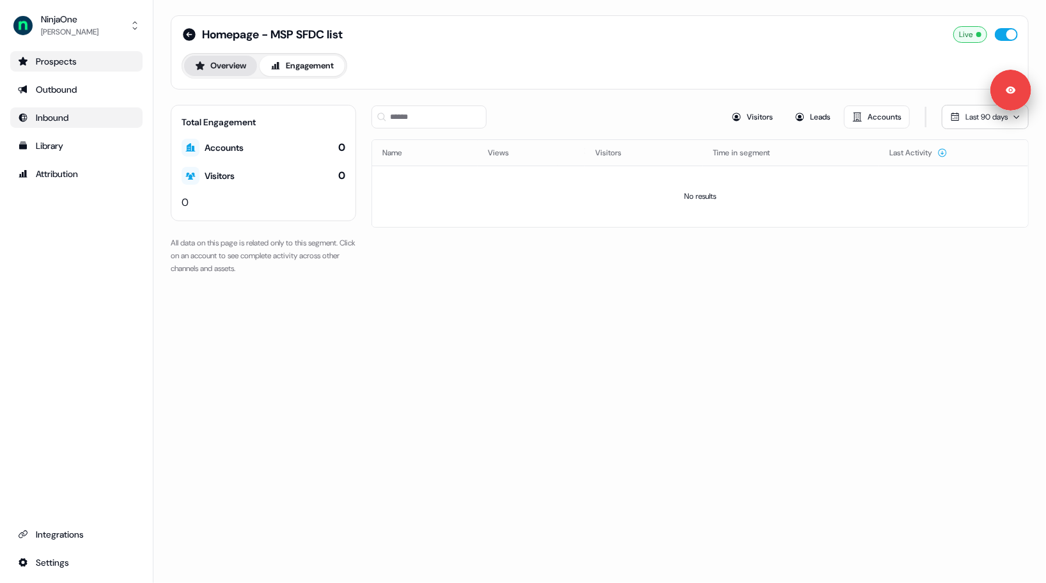
click at [228, 62] on button "Overview" at bounding box center [220, 66] width 73 height 20
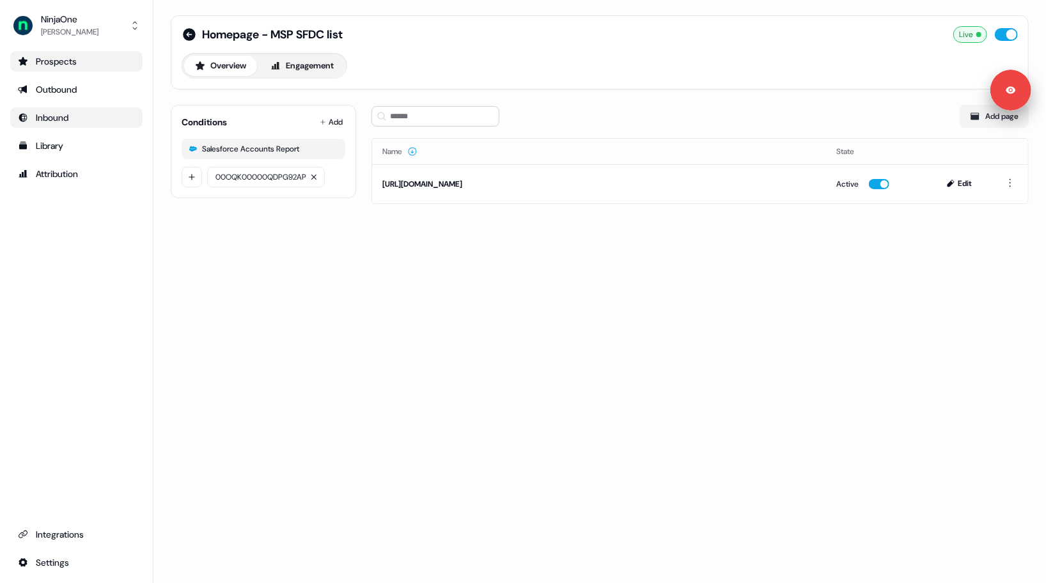
click at [254, 179] on span "00OQK00000QDPG92AP" at bounding box center [261, 177] width 91 height 8
click at [260, 178] on span "00OQK00000QDPG92AP" at bounding box center [261, 177] width 91 height 8
click at [271, 226] on div "Homepage - MSP SFDC list Live Overview Engagement Conditions Add Salesforce Acc…" at bounding box center [599, 117] width 889 height 235
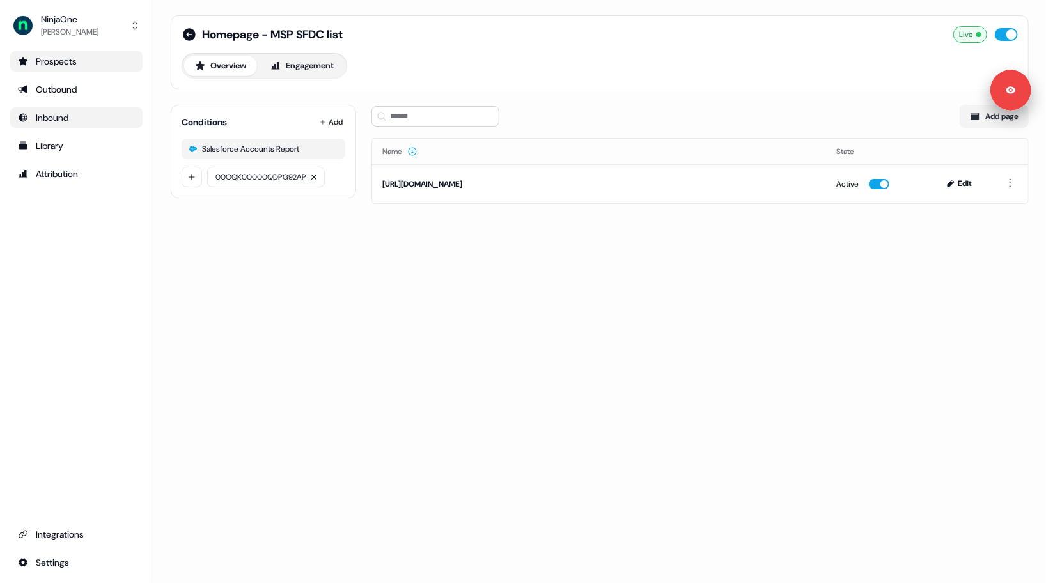
click at [246, 177] on span "00OQK00000QDPG92AP" at bounding box center [261, 177] width 91 height 8
click at [283, 210] on div "Homepage - MSP SFDC list Live Overview Engagement Conditions Add Salesforce Acc…" at bounding box center [599, 117] width 889 height 235
click at [595, 217] on div "Homepage - MSP SFDC list Live Overview Engagement Conditions Add Salesforce Acc…" at bounding box center [599, 117] width 889 height 235
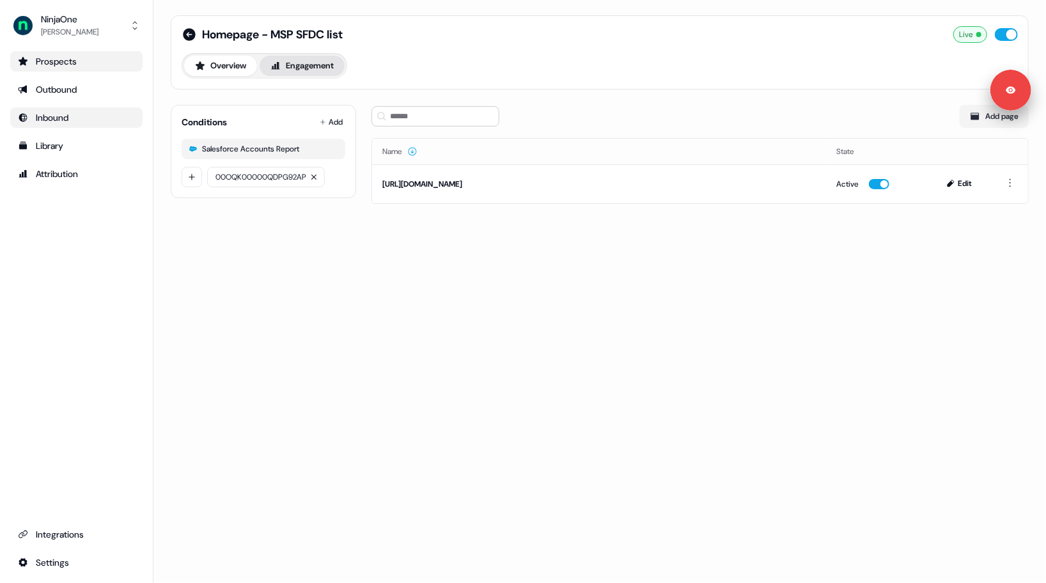
click at [302, 67] on button "Engagement" at bounding box center [302, 66] width 85 height 20
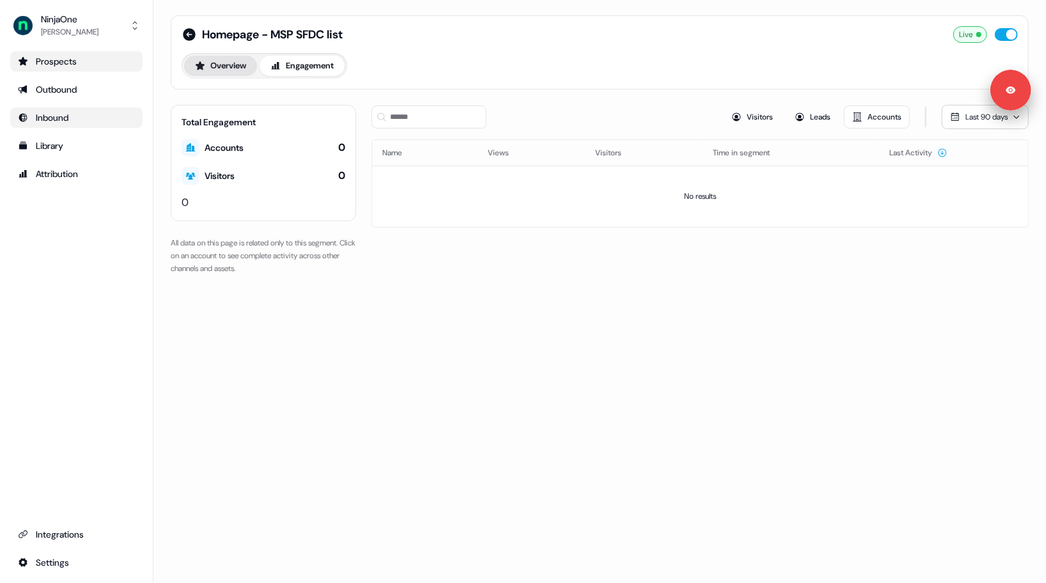
click at [232, 70] on button "Overview" at bounding box center [220, 66] width 73 height 20
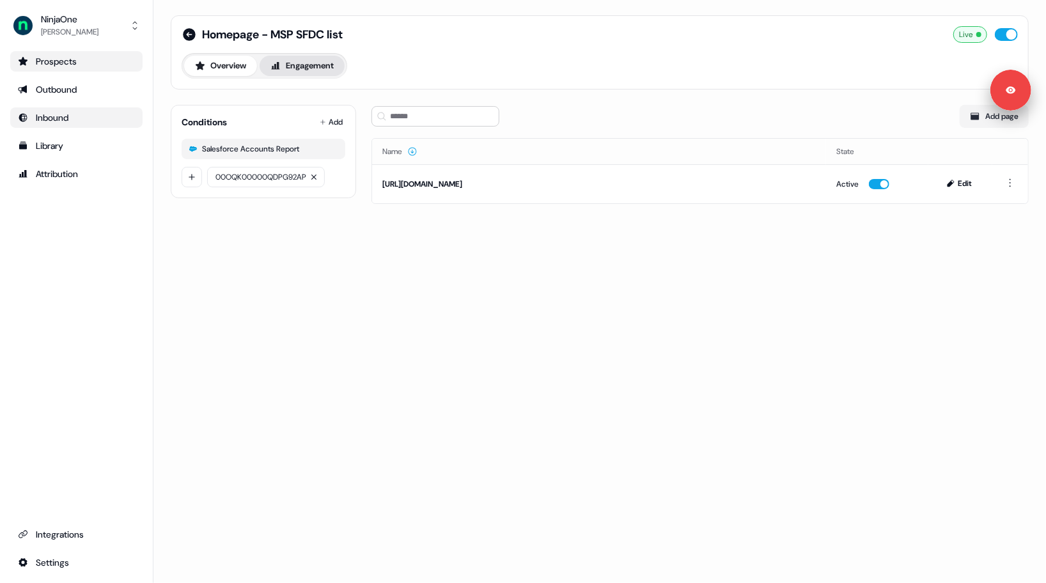
click at [319, 63] on button "Engagement" at bounding box center [302, 66] width 85 height 20
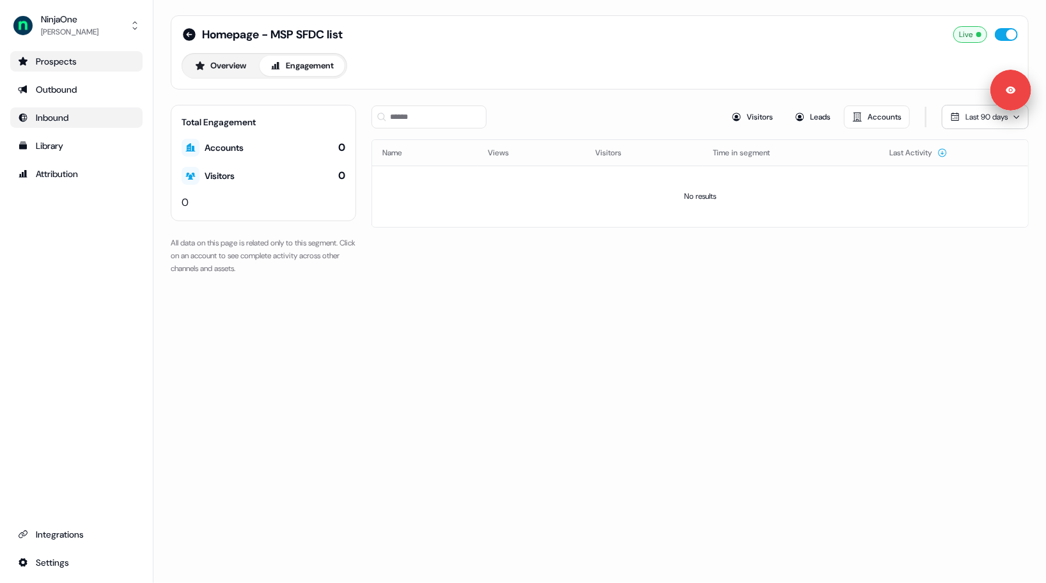
click at [363, 146] on div "Homepage - MSP SFDC list Live Overview Engagement Total Engagement Accounts 0 V…" at bounding box center [599, 153] width 889 height 306
click at [192, 29] on icon at bounding box center [189, 34] width 13 height 13
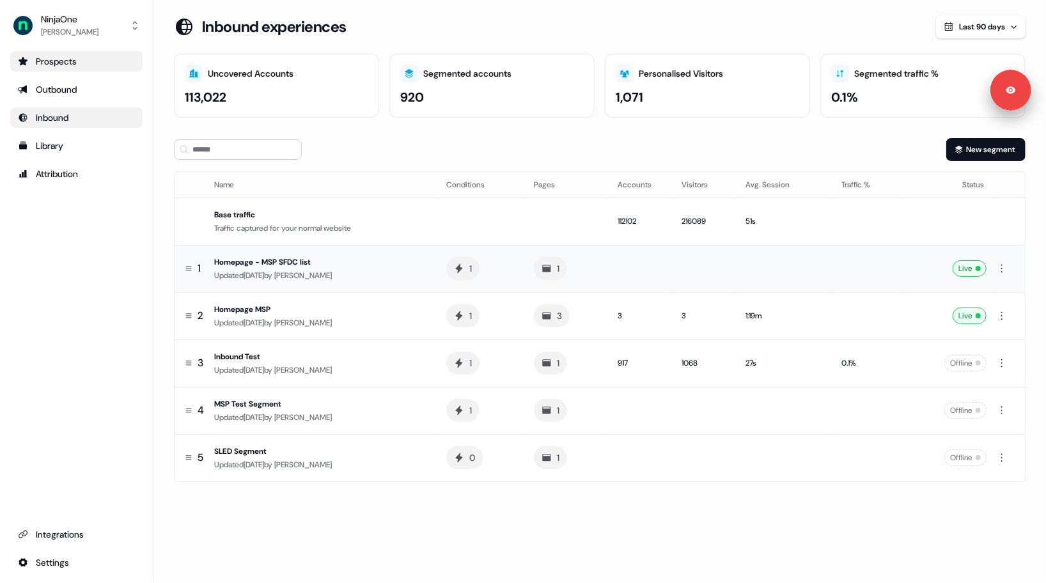
click at [366, 262] on div "Homepage - MSP SFDC list" at bounding box center [320, 262] width 212 height 13
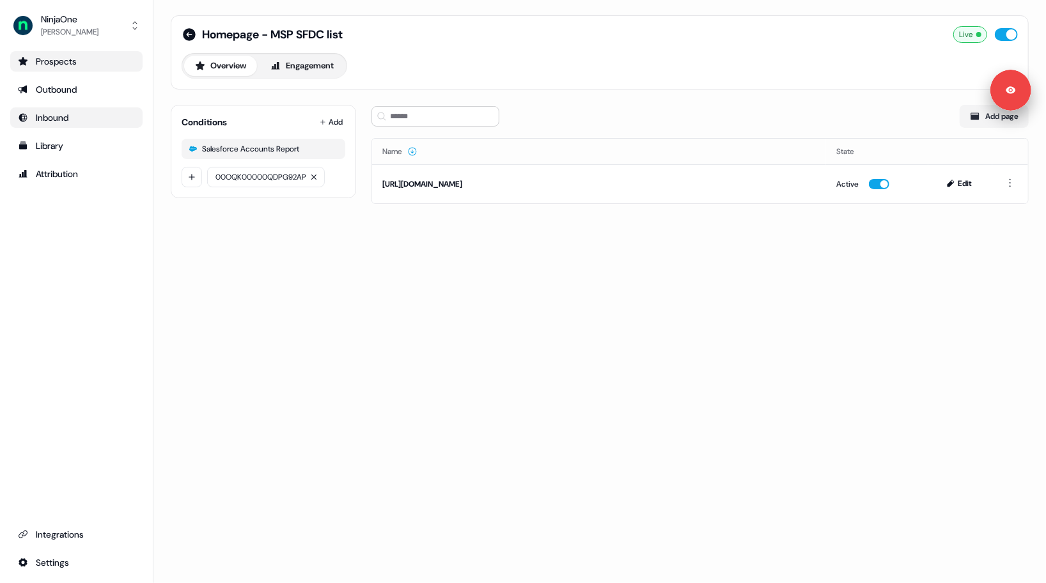
click at [364, 279] on div "Homepage - MSP SFDC list Live Overview Engagement Conditions Add Salesforce Acc…" at bounding box center [599, 291] width 893 height 583
click at [365, 142] on div "Homepage - MSP SFDC list Live Overview Engagement Conditions Add Salesforce Acc…" at bounding box center [599, 117] width 889 height 235
click at [364, 146] on div "Homepage - MSP SFDC list Live Overview Engagement Conditions Add Salesforce Acc…" at bounding box center [599, 117] width 889 height 235
click at [187, 35] on icon at bounding box center [189, 34] width 15 height 15
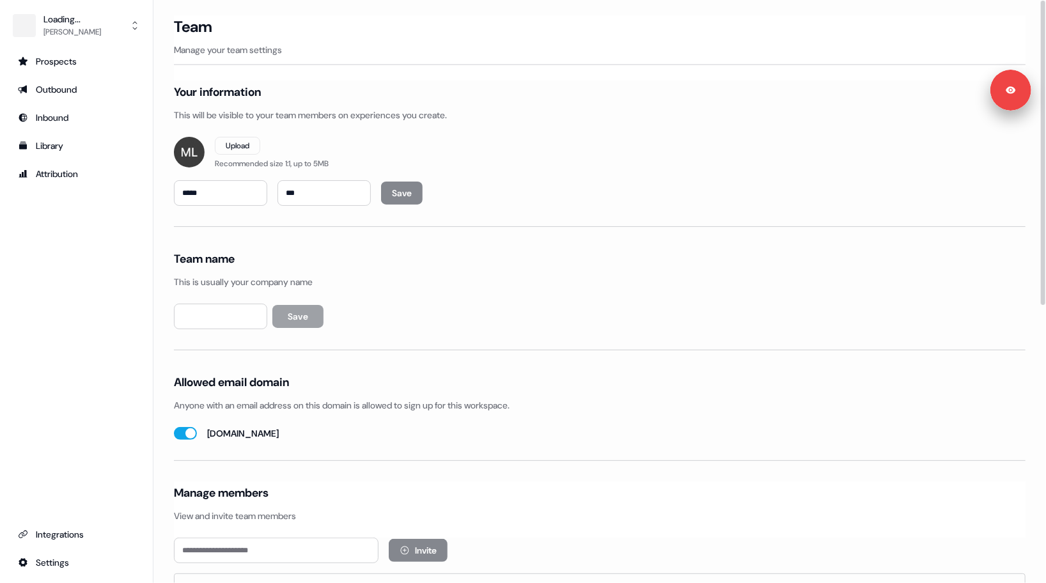
type input "********"
click at [60, 90] on div "Outbound" at bounding box center [76, 89] width 117 height 13
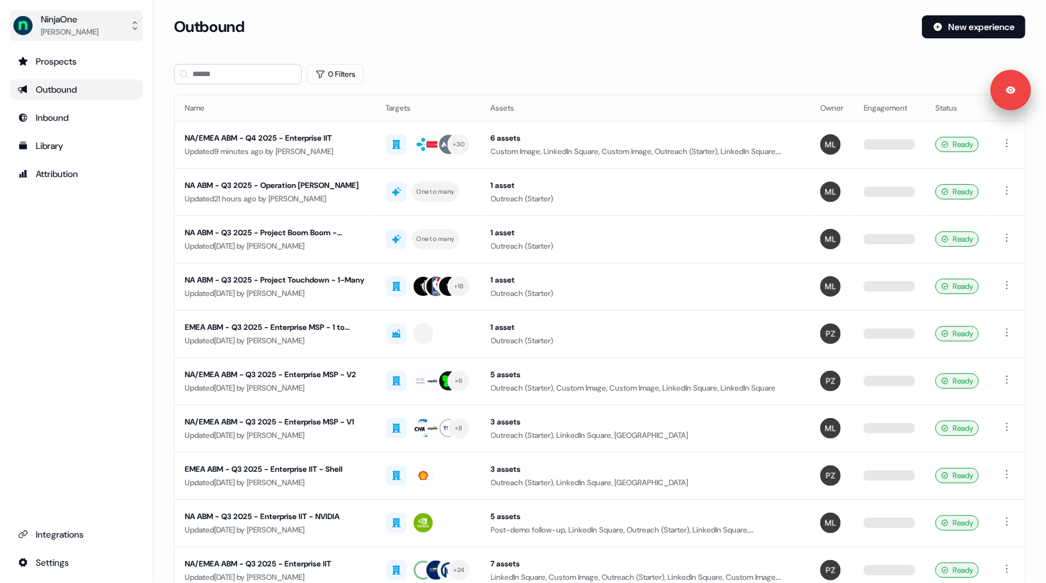
click at [102, 19] on button "NinjaOne Megan Lee" at bounding box center [76, 25] width 132 height 31
click at [86, 109] on div "Logout" at bounding box center [76, 106] width 122 height 23
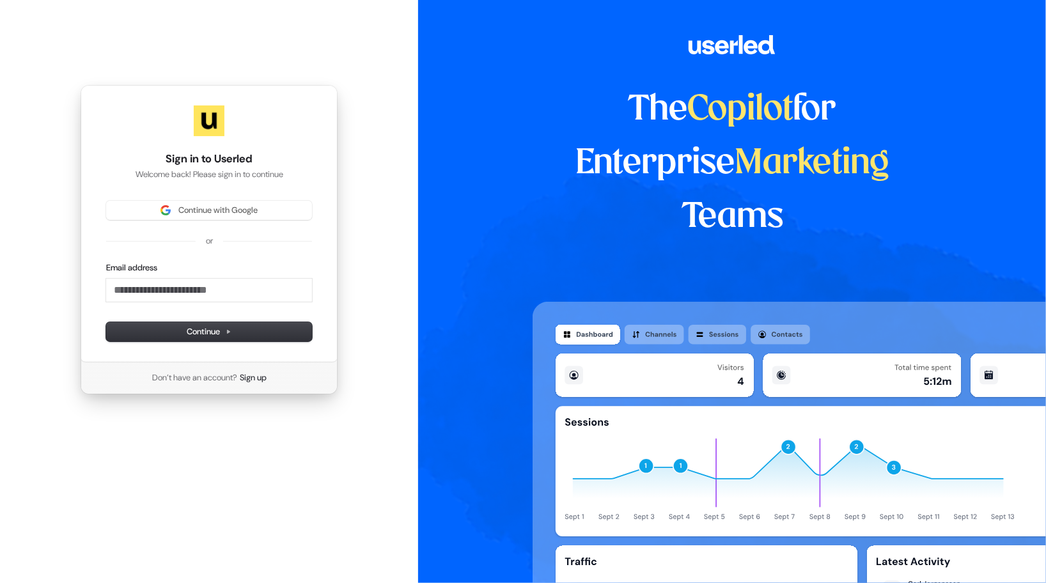
click at [105, 22] on div "Sign in to Userled Welcome back! Please sign in to continue Continue with Googl…" at bounding box center [209, 240] width 418 height 480
click at [162, 202] on button "Continue with Google" at bounding box center [209, 210] width 206 height 19
